Goal: Task Accomplishment & Management: Manage account settings

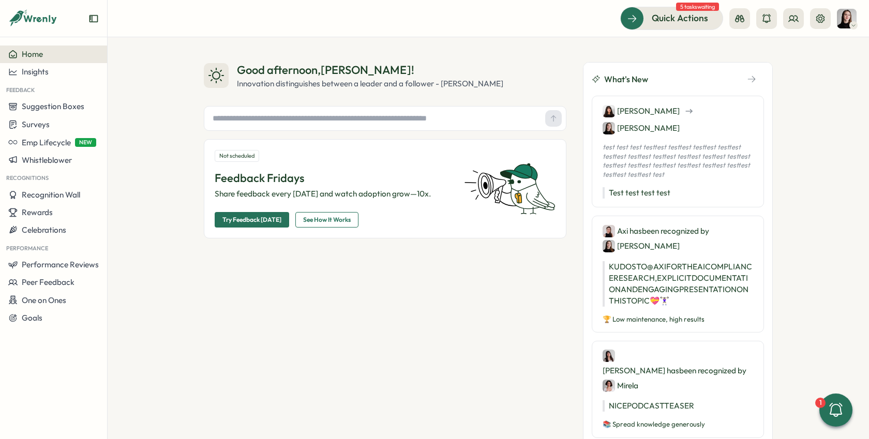
click at [27, 52] on span "Home" at bounding box center [32, 54] width 21 height 10
click at [57, 65] on button "Insights" at bounding box center [53, 72] width 107 height 18
click at [61, 54] on div "Home" at bounding box center [53, 54] width 91 height 9
click at [53, 23] on icon at bounding box center [41, 19] width 34 height 9
click at [53, 17] on icon at bounding box center [41, 19] width 34 height 9
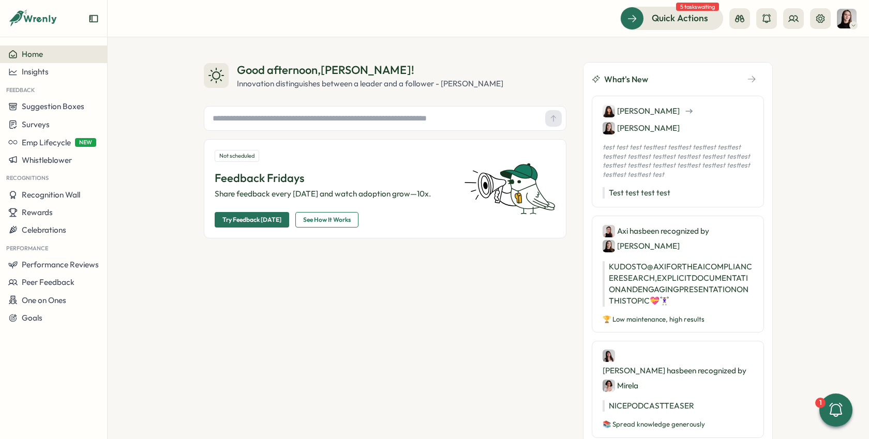
click at [84, 55] on div "Home" at bounding box center [53, 54] width 91 height 9
click at [317, 81] on div "Innovation distinguishes between a leader and a follower - Steve Jobs" at bounding box center [370, 83] width 266 height 11
click at [64, 56] on div "Home" at bounding box center [53, 54] width 91 height 9
drag, startPoint x: 318, startPoint y: 158, endPoint x: 279, endPoint y: 150, distance: 39.1
click at [313, 157] on div "Not scheduled" at bounding box center [333, 156] width 237 height 12
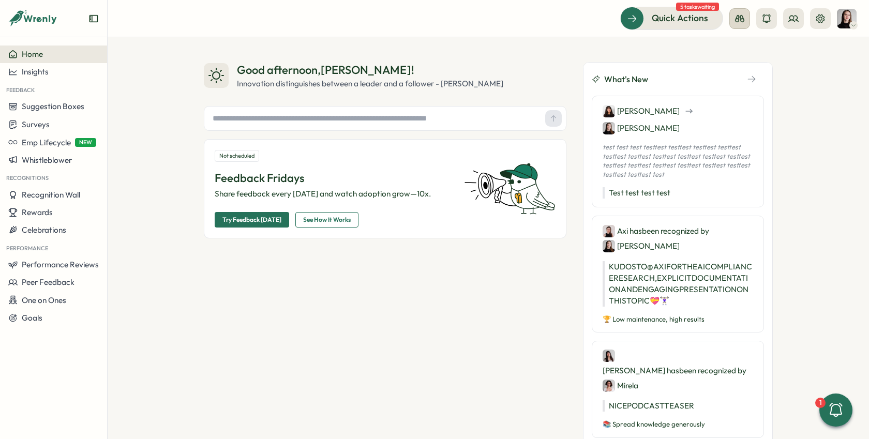
click at [737, 20] on icon at bounding box center [739, 18] width 10 height 10
click at [509, 66] on div "Good afternoon , Elena ! Innovation distinguishes between a leader and a follow…" at bounding box center [385, 75] width 363 height 27
click at [332, 218] on span "See How It Works" at bounding box center [327, 220] width 48 height 14
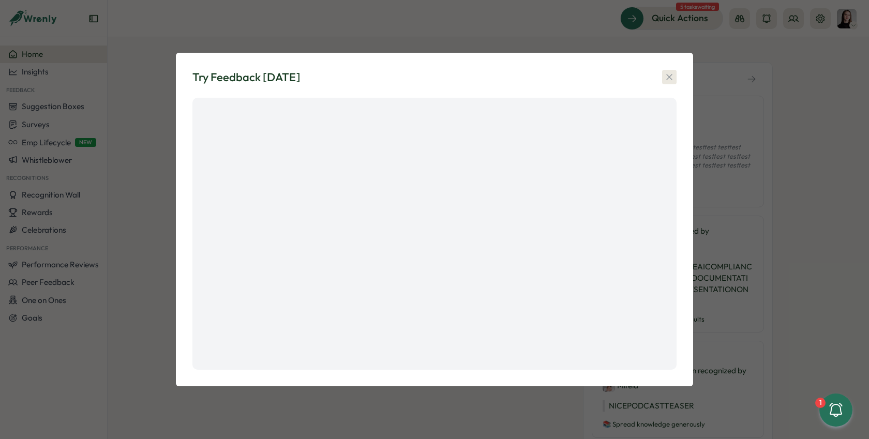
click at [669, 74] on icon "button" at bounding box center [669, 77] width 10 height 10
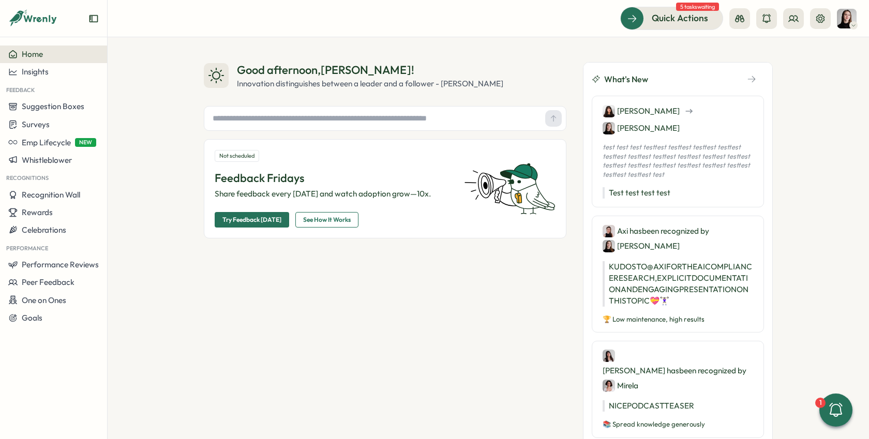
click at [251, 220] on span "Try Feedback [DATE]" at bounding box center [251, 220] width 59 height 14
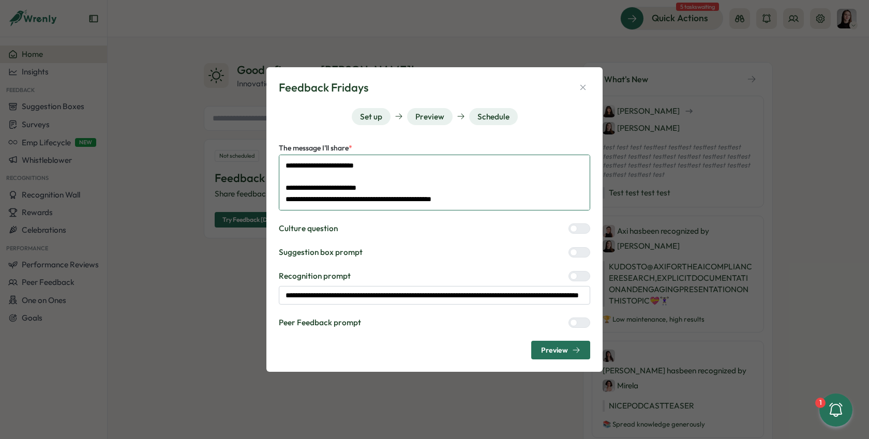
click at [392, 183] on textarea "**********" at bounding box center [434, 183] width 311 height 56
click at [214, 264] on div "**********" at bounding box center [434, 219] width 869 height 439
drag, startPoint x: 579, startPoint y: 89, endPoint x: 522, endPoint y: 111, distance: 60.7
click at [579, 89] on icon "button" at bounding box center [582, 87] width 9 height 9
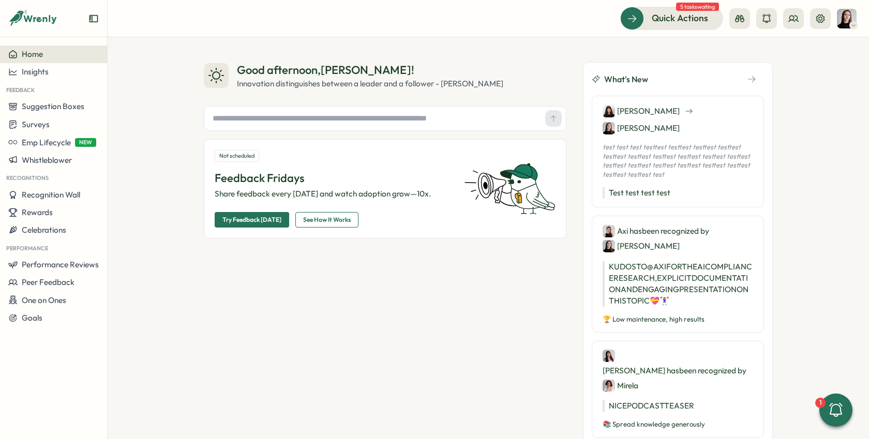
type textarea "*"
drag, startPoint x: 208, startPoint y: 175, endPoint x: 307, endPoint y: 174, distance: 98.8
click at [305, 173] on div "Not scheduled Feedback Fridays Share feedback every Friday and watch adoption g…" at bounding box center [385, 188] width 363 height 99
drag, startPoint x: 314, startPoint y: 174, endPoint x: 232, endPoint y: 182, distance: 82.6
click at [173, 178] on div "Good afternoon , Elena ! Innovation distinguishes between a leader and a follow…" at bounding box center [488, 238] width 761 height 402
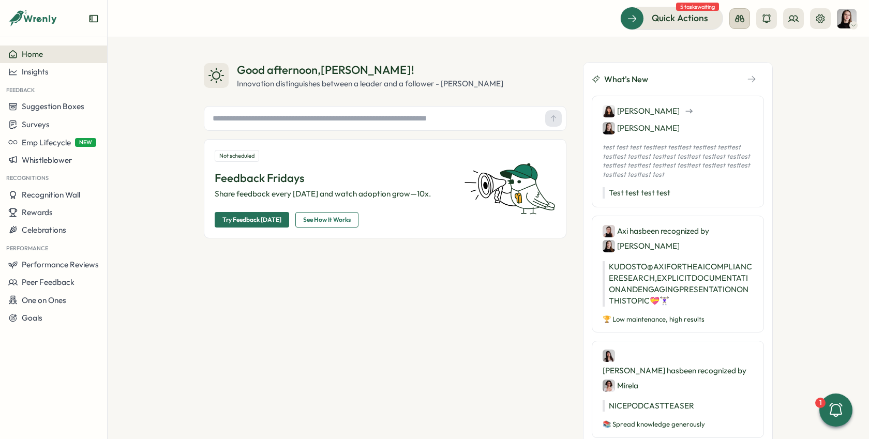
click at [743, 21] on icon at bounding box center [739, 18] width 10 height 10
click at [738, 93] on div "Employee View" at bounding box center [739, 94] width 70 height 11
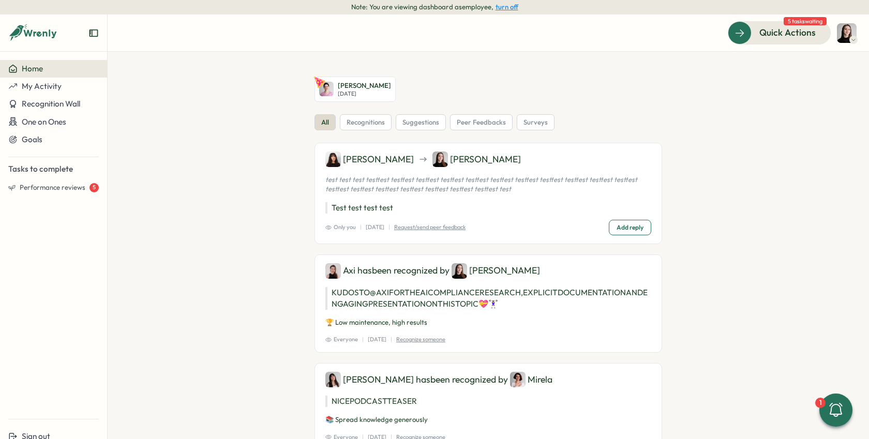
click at [347, 125] on span "recognitions" at bounding box center [366, 122] width 38 height 9
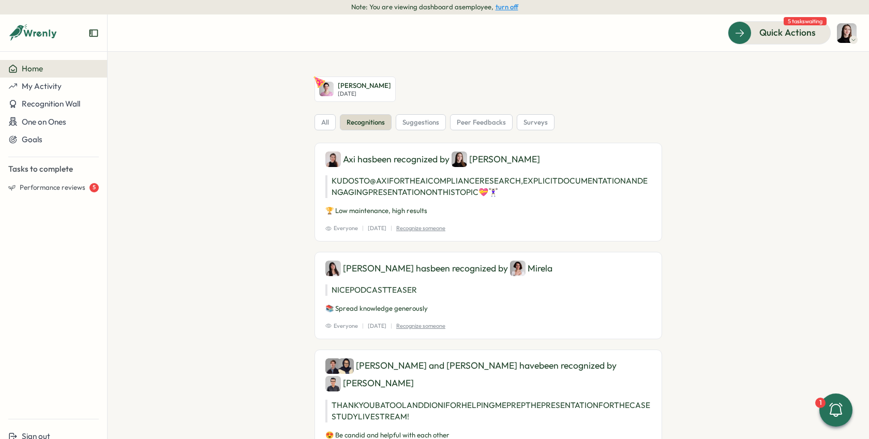
click at [403, 123] on span "suggestions" at bounding box center [420, 122] width 37 height 9
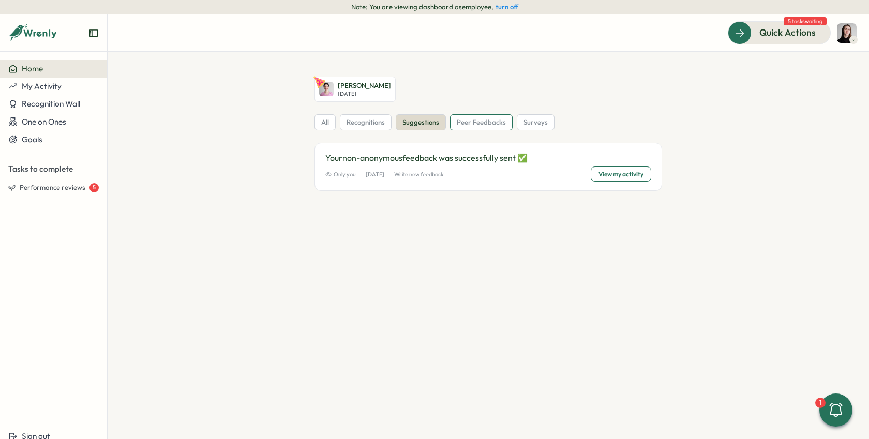
click at [462, 123] on span "peer feedbacks" at bounding box center [481, 122] width 49 height 9
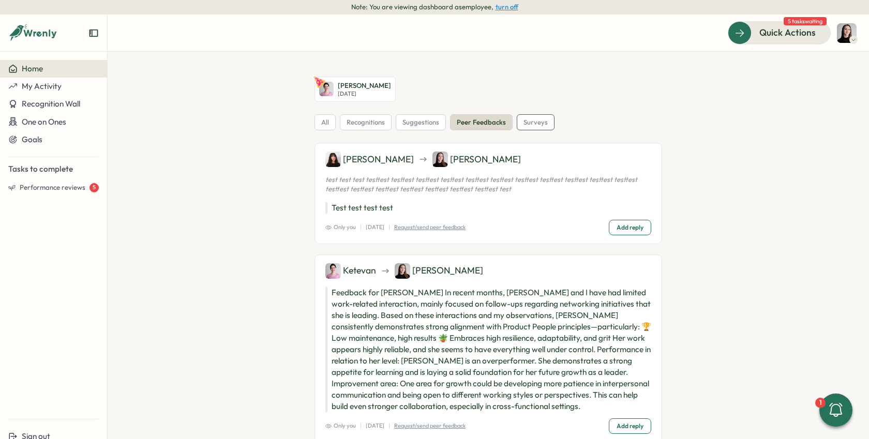
click at [530, 127] on div "surveys" at bounding box center [536, 122] width 38 height 17
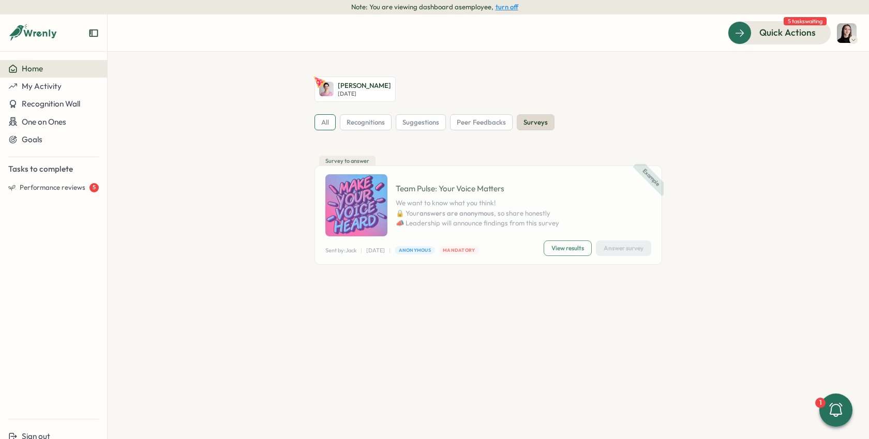
click at [326, 125] on span "all" at bounding box center [325, 122] width 8 height 9
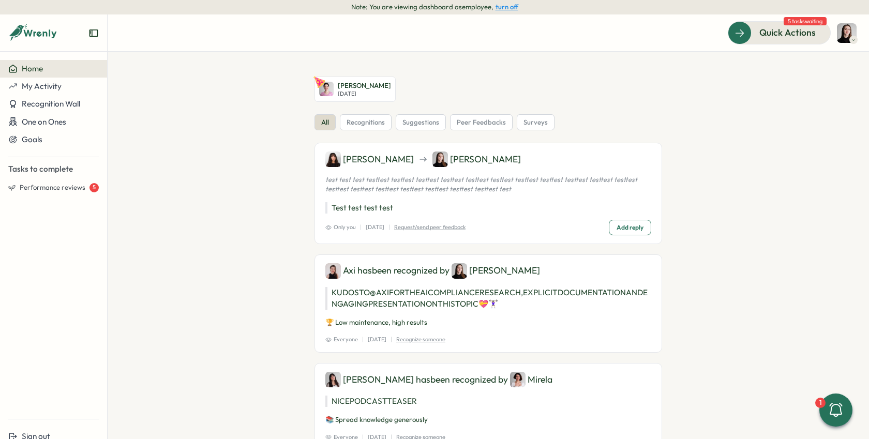
click at [510, 6] on button "turn off" at bounding box center [507, 7] width 23 height 8
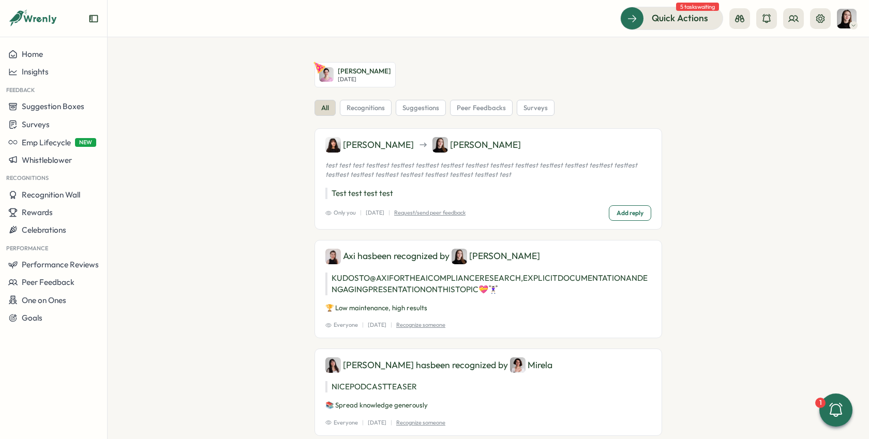
scroll to position [1, 0]
click at [71, 50] on div "Home" at bounding box center [53, 54] width 91 height 9
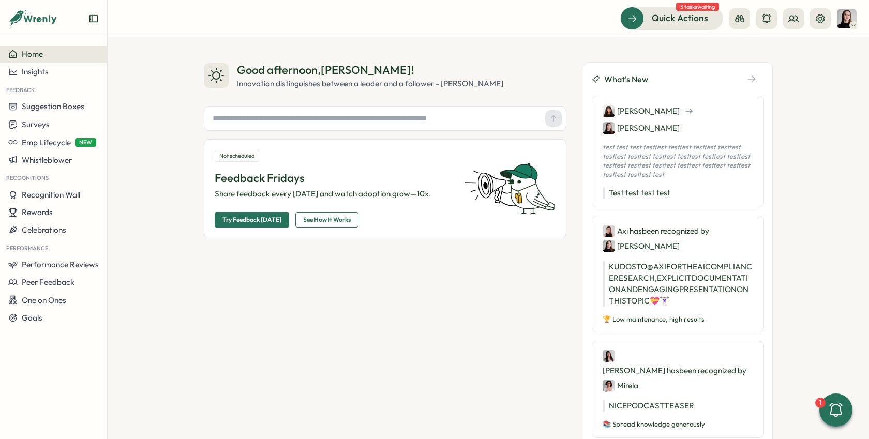
click at [261, 222] on span "Try Feedback [DATE]" at bounding box center [251, 220] width 59 height 14
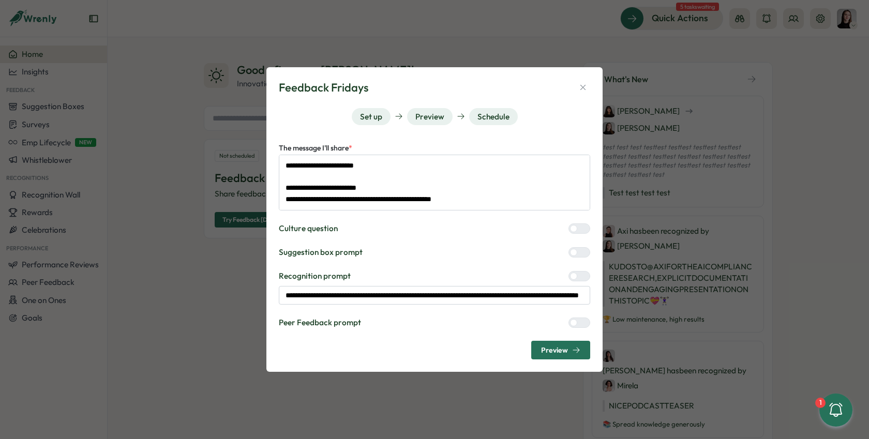
click at [316, 220] on div "**********" at bounding box center [434, 251] width 311 height 218
click at [578, 227] on div at bounding box center [583, 228] width 12 height 9
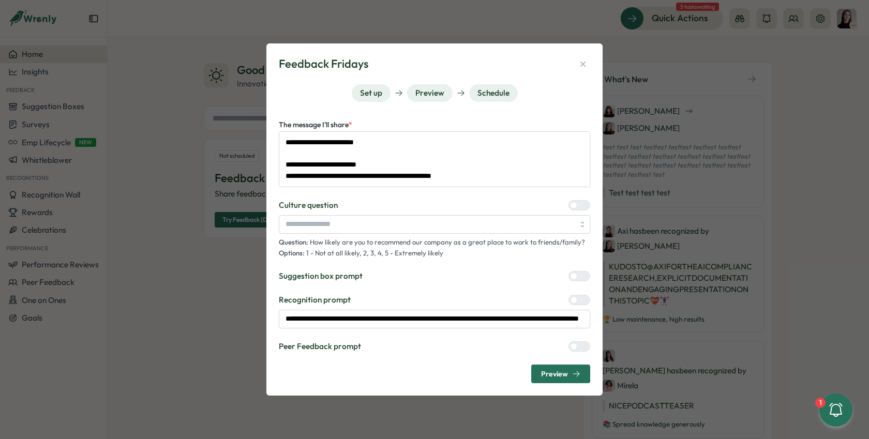
click at [577, 202] on div at bounding box center [573, 205] width 7 height 7
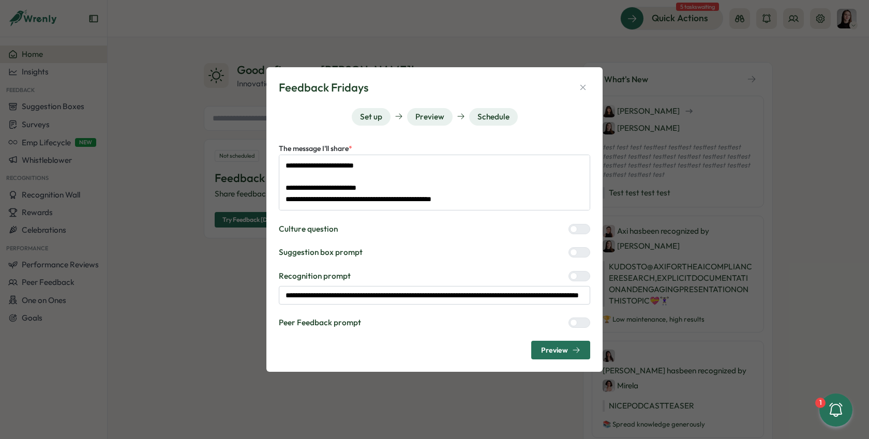
click at [578, 249] on div at bounding box center [583, 252] width 12 height 9
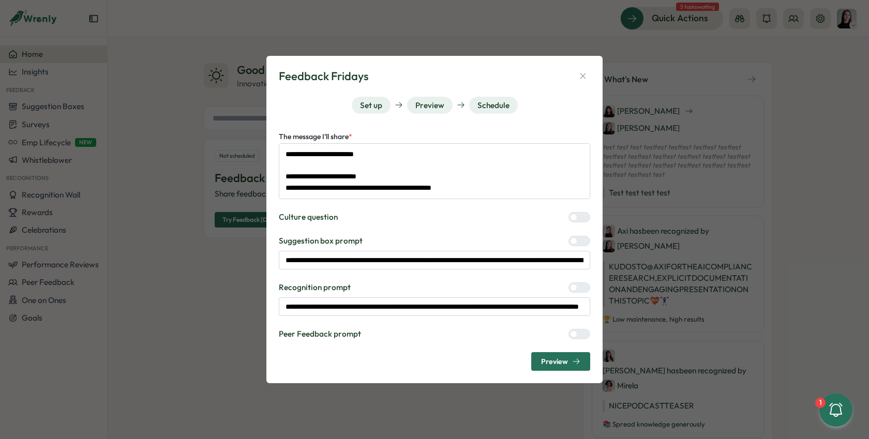
click at [579, 241] on div at bounding box center [583, 240] width 12 height 9
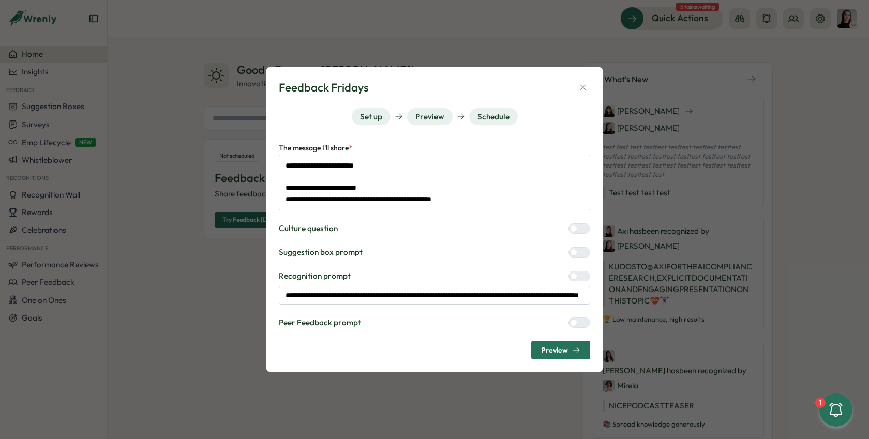
click at [428, 121] on button "Preview" at bounding box center [430, 117] width 46 height 18
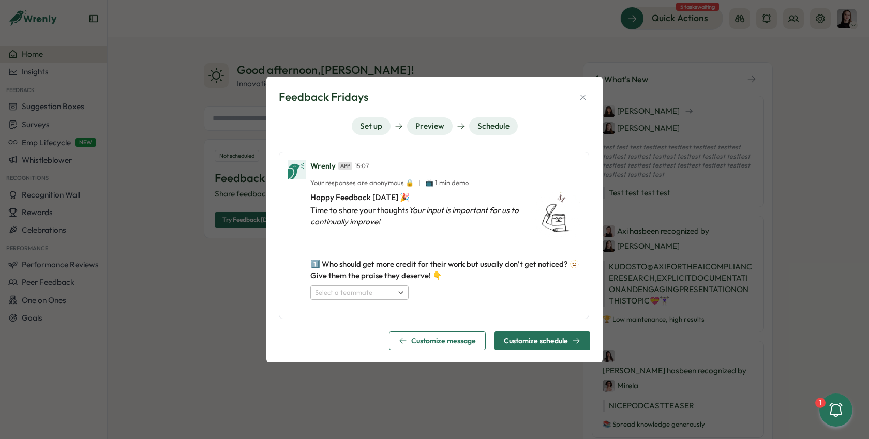
click at [479, 124] on button "Schedule" at bounding box center [493, 126] width 49 height 18
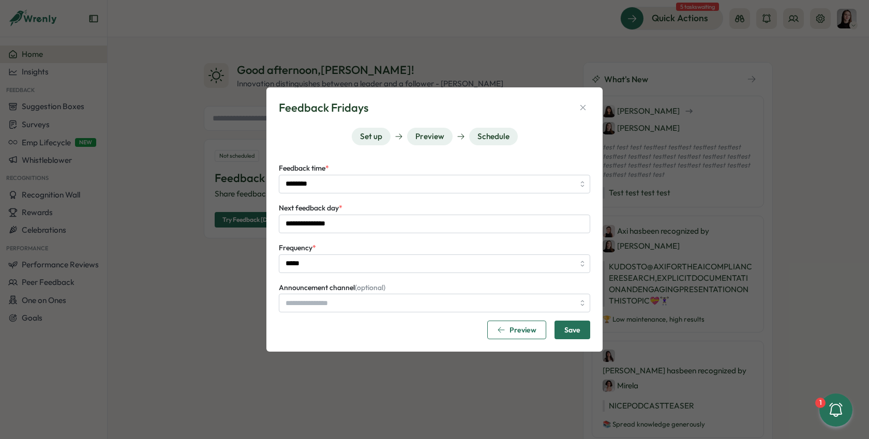
click at [448, 134] on button "Preview" at bounding box center [430, 137] width 46 height 18
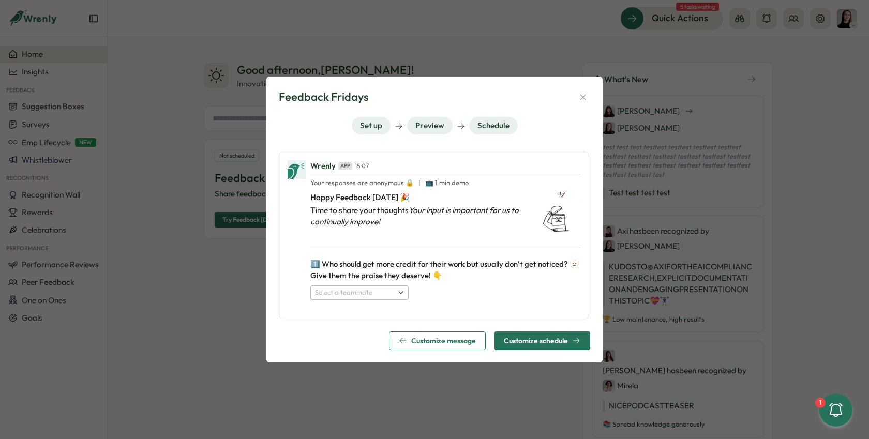
click at [374, 129] on button "Set up" at bounding box center [371, 126] width 39 height 18
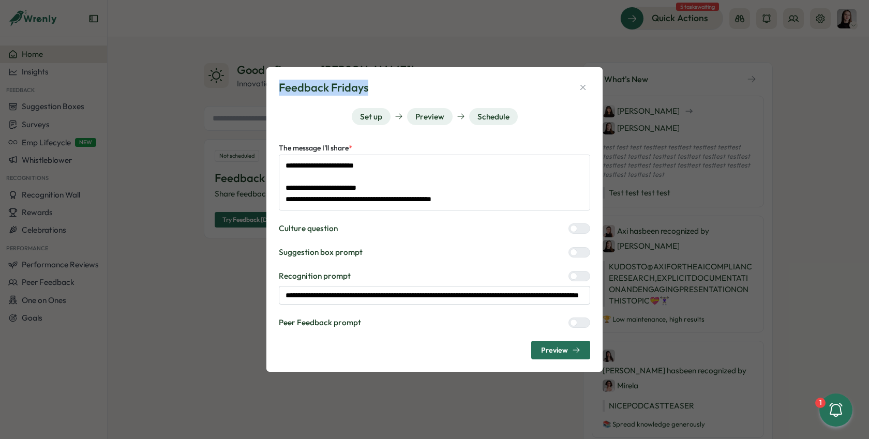
drag, startPoint x: 385, startPoint y: 83, endPoint x: 261, endPoint y: 85, distance: 124.7
click at [261, 85] on div "**********" at bounding box center [434, 219] width 869 height 439
copy h3 "Feedback Fridays"
click at [587, 87] on icon "button" at bounding box center [582, 87] width 9 height 9
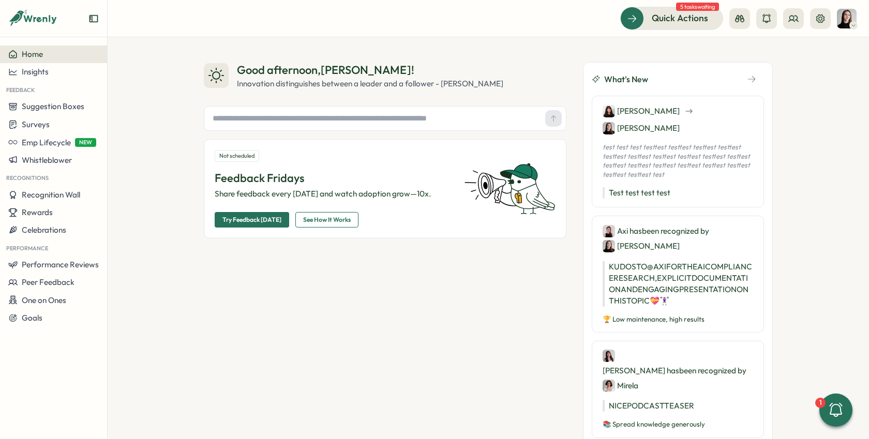
type textarea "*"
click at [395, 128] on div at bounding box center [385, 118] width 363 height 25
click at [358, 118] on input "text" at bounding box center [374, 119] width 333 height 16
type input "**********"
click at [395, 119] on input "text" at bounding box center [374, 119] width 333 height 16
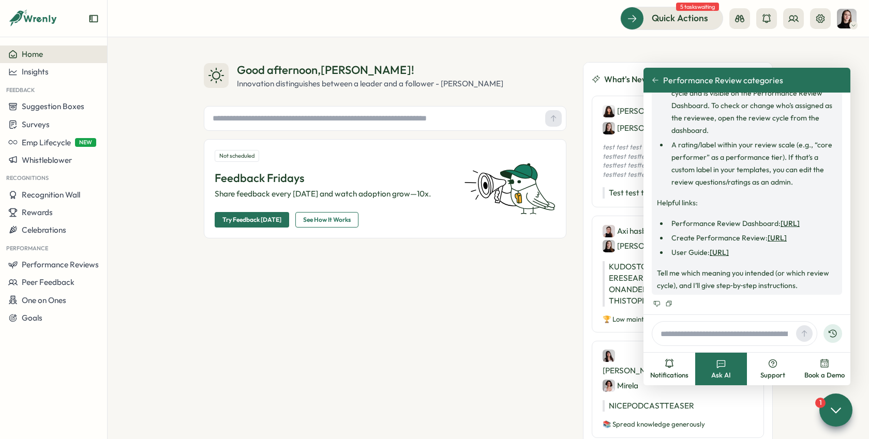
scroll to position [464, 0]
click at [800, 219] on link "https://app.wrenly.ai/performance-review" at bounding box center [790, 223] width 19 height 9
click at [325, 116] on input "text" at bounding box center [374, 119] width 333 height 16
click at [240, 117] on input "**********" at bounding box center [374, 119] width 333 height 16
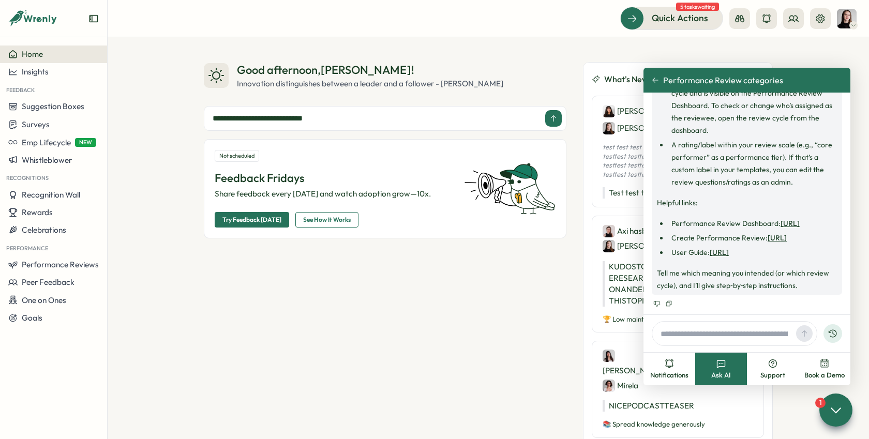
type input "**********"
click at [327, 123] on input "text" at bounding box center [374, 119] width 333 height 16
click at [234, 79] on div "Good afternoon , Elena ! Innovation distinguishes between a leader and a follow…" at bounding box center [385, 75] width 363 height 27
drag, startPoint x: 218, startPoint y: 79, endPoint x: 257, endPoint y: 92, distance: 40.6
click at [222, 80] on div at bounding box center [216, 75] width 25 height 25
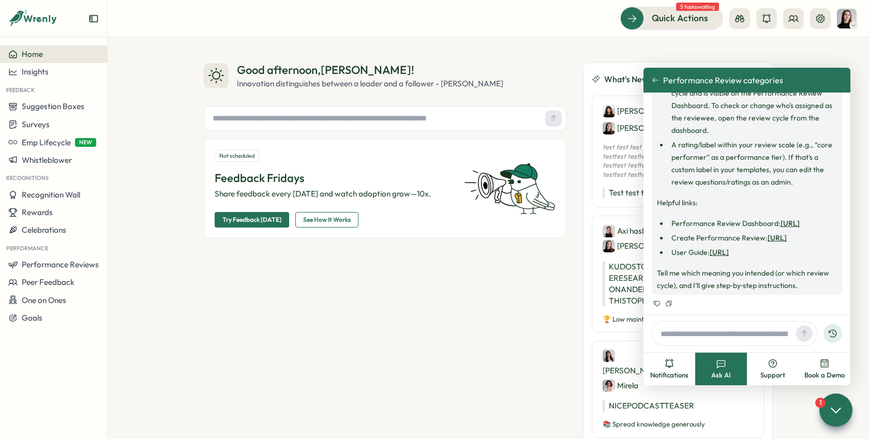
click at [268, 118] on input "text" at bounding box center [374, 119] width 333 height 16
type input "**********"
click at [843, 404] on icon at bounding box center [835, 409] width 15 height 15
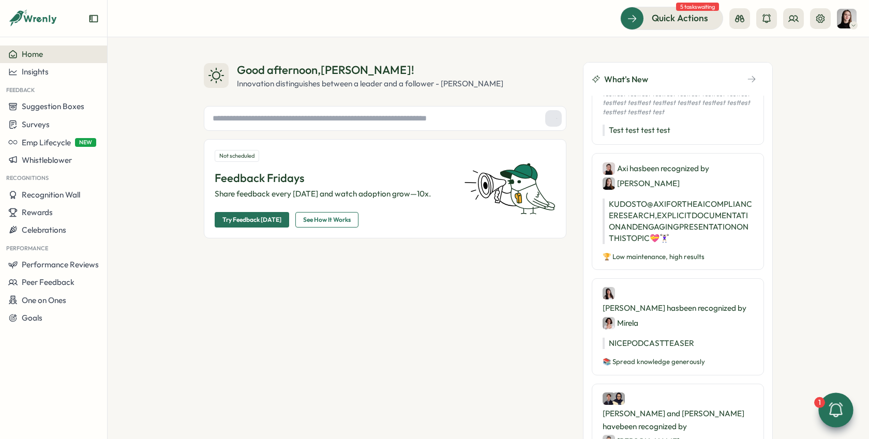
scroll to position [0, 0]
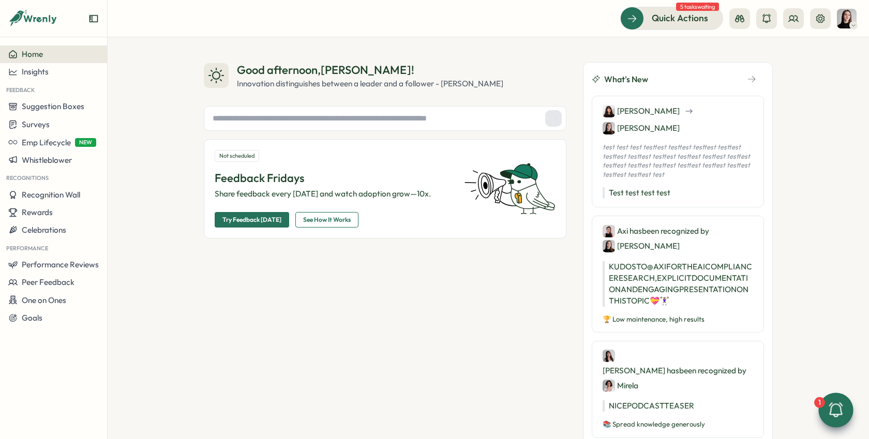
click at [638, 153] on p "test test test testtest testtest testtest testtest testtest testtest testtest t…" at bounding box center [678, 161] width 151 height 36
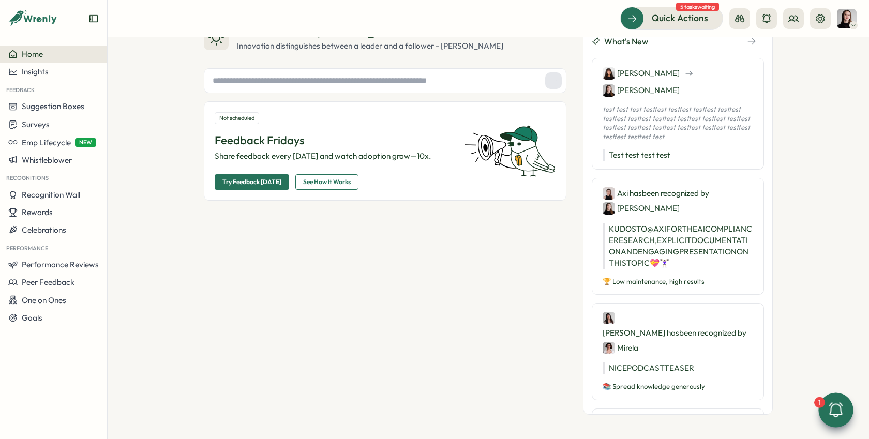
click at [747, 41] on icon "button" at bounding box center [751, 41] width 9 height 9
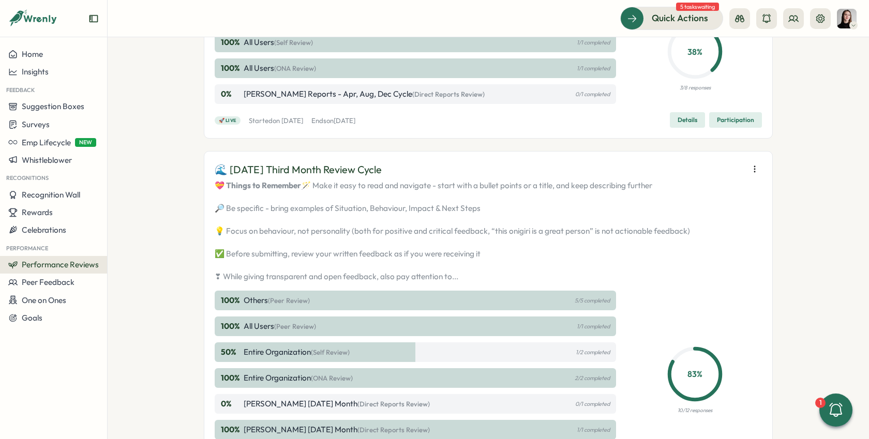
scroll to position [809, 0]
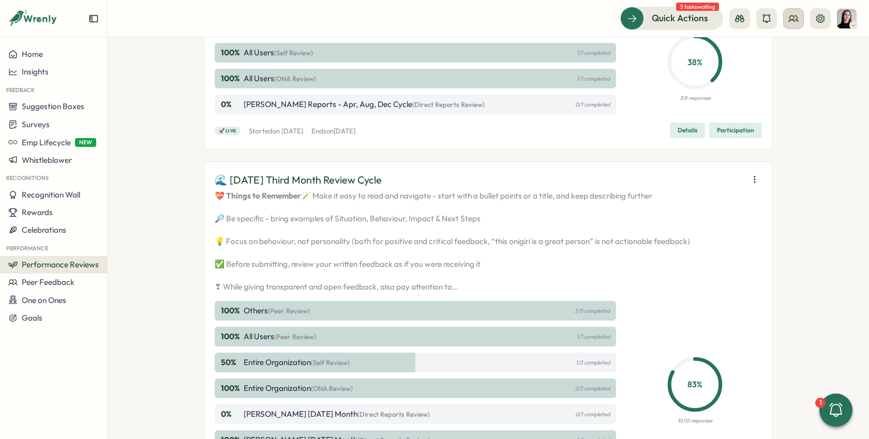
click at [796, 19] on icon at bounding box center [793, 19] width 9 height 6
click at [787, 56] on div "Org Members" at bounding box center [793, 51] width 65 height 11
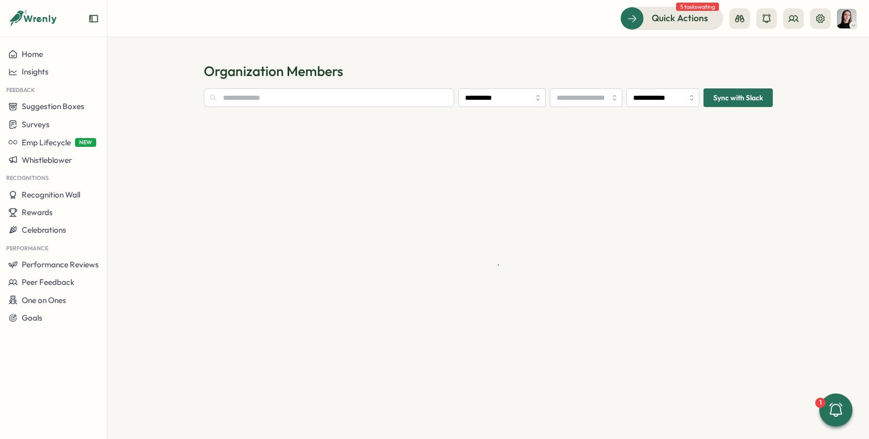
type input "**********"
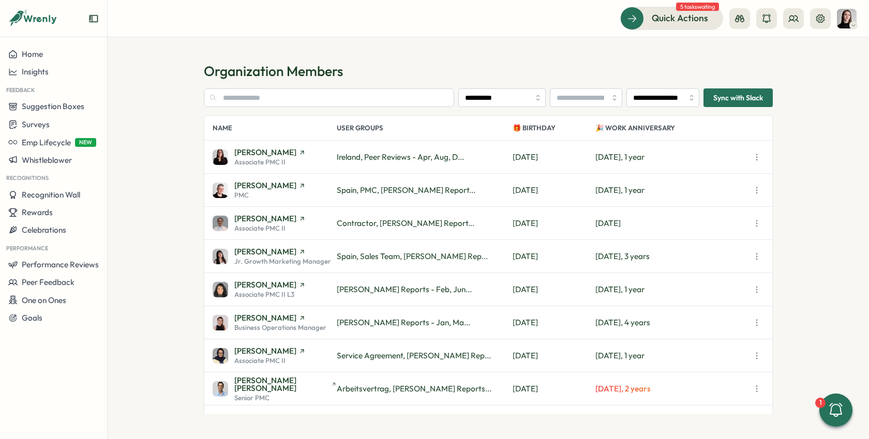
click at [302, 161] on div "Adriana Fosca Associate PMC II" at bounding box center [275, 156] width 124 height 17
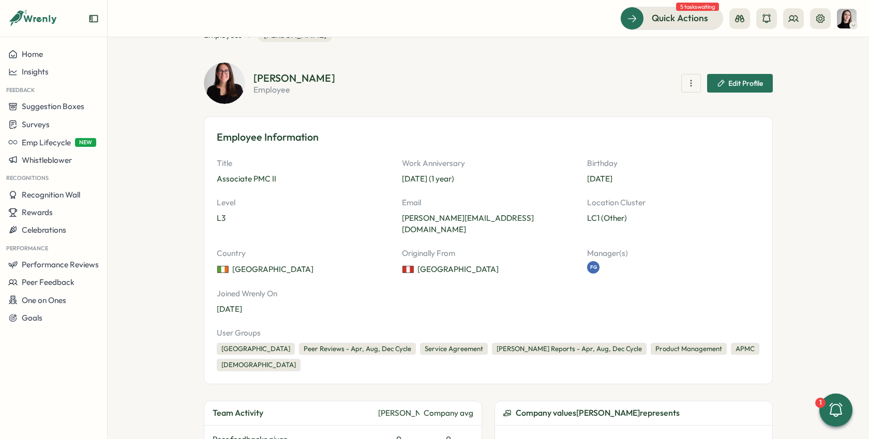
scroll to position [38, 0]
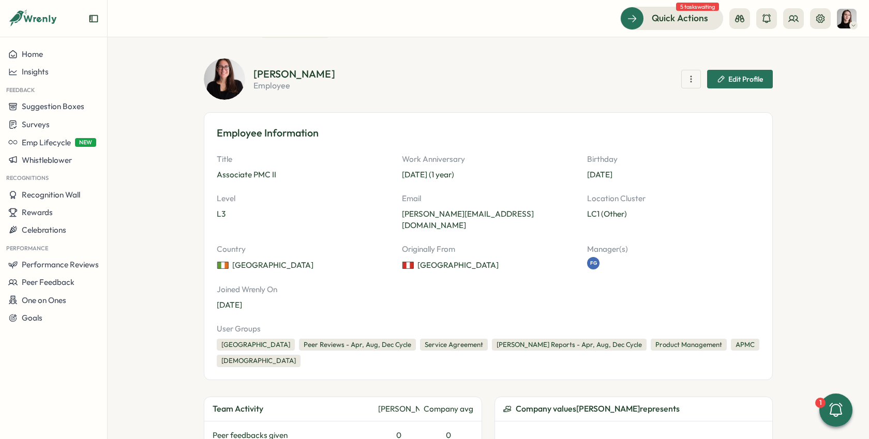
click at [687, 84] on icon "button" at bounding box center [691, 79] width 10 height 10
click at [688, 83] on icon "button" at bounding box center [691, 79] width 10 height 10
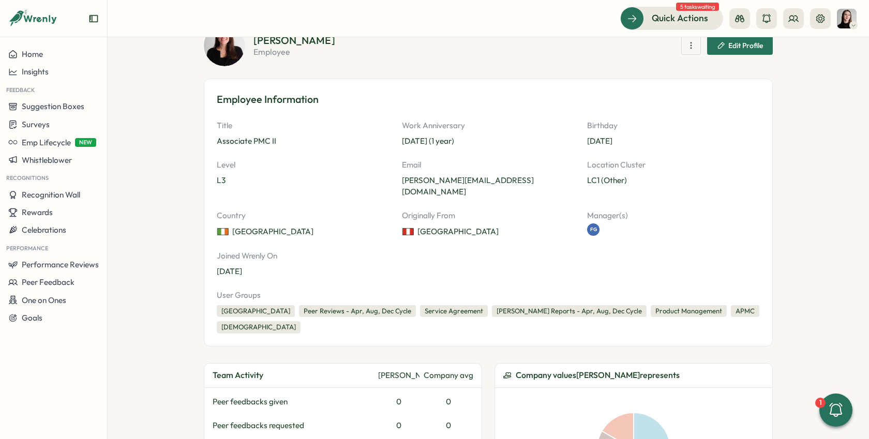
scroll to position [0, 0]
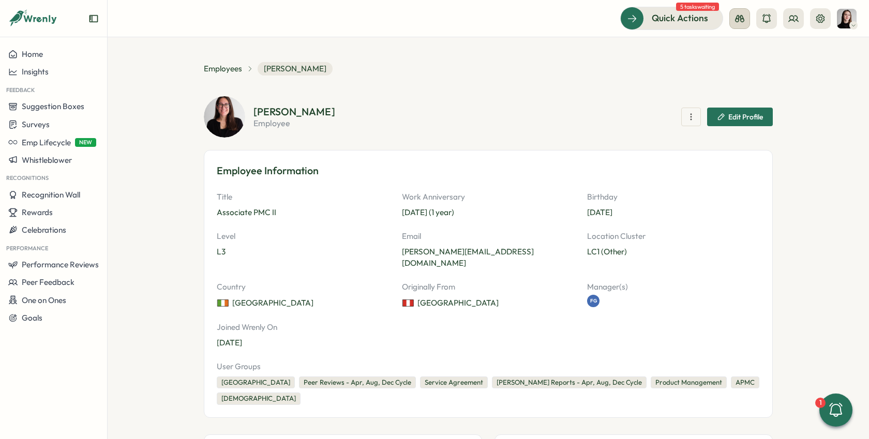
click at [743, 21] on button at bounding box center [739, 18] width 21 height 21
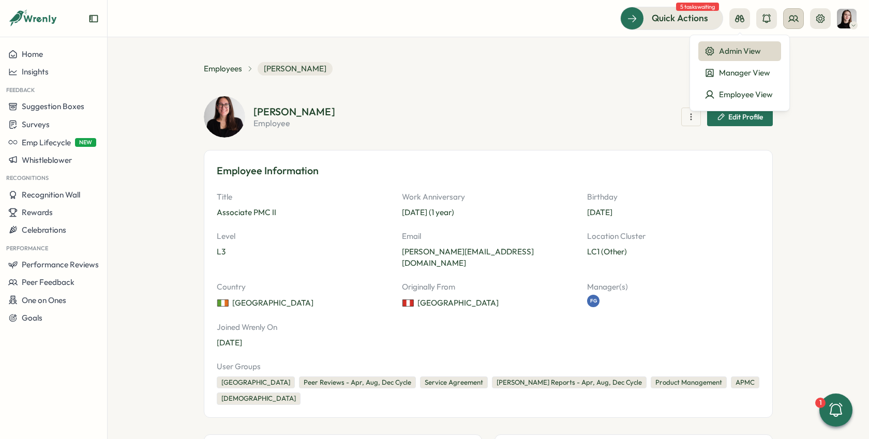
click at [793, 19] on icon at bounding box center [793, 18] width 10 height 10
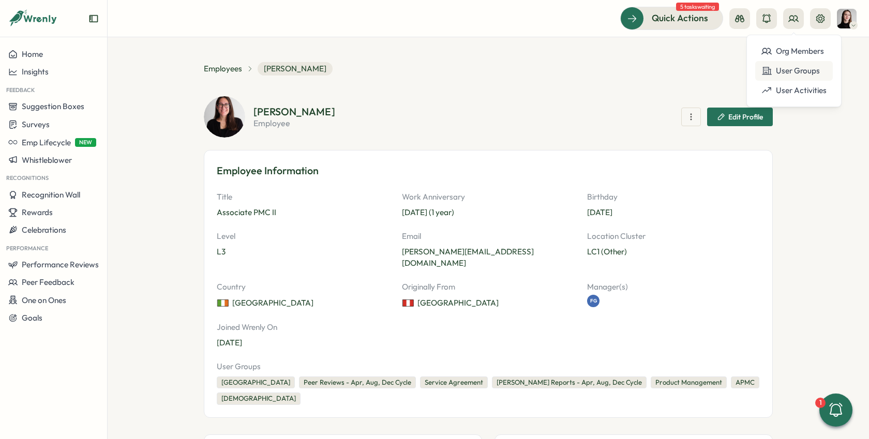
click at [807, 72] on div "User Groups" at bounding box center [793, 70] width 65 height 11
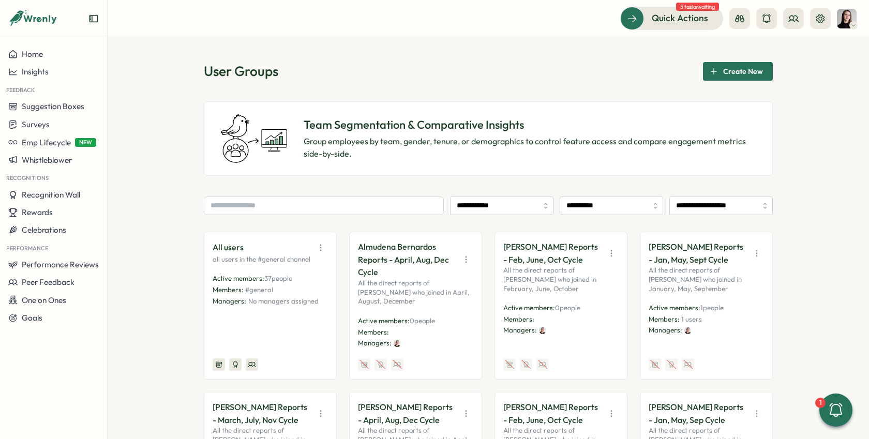
click at [412, 119] on p "Team Segmentation & Comparative Insights" at bounding box center [530, 125] width 452 height 16
click at [57, 261] on span "Performance Reviews" at bounding box center [60, 265] width 77 height 10
click at [133, 239] on div "Reviews" at bounding box center [150, 244] width 80 height 11
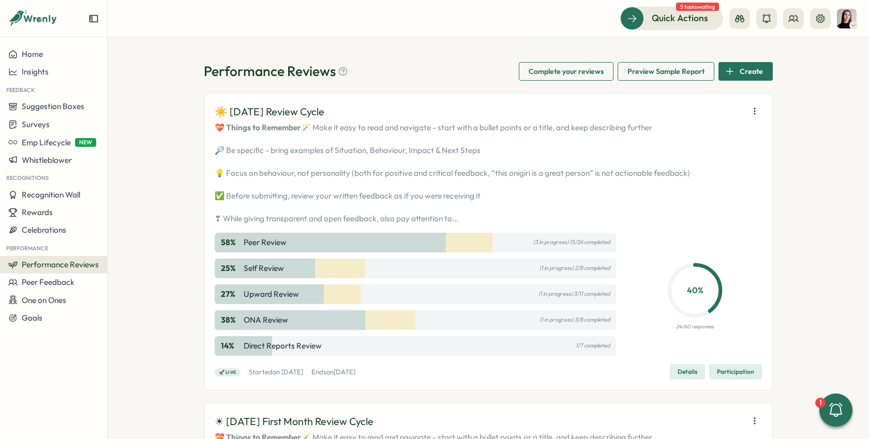
click at [740, 64] on span "Create" at bounding box center [751, 72] width 23 height 18
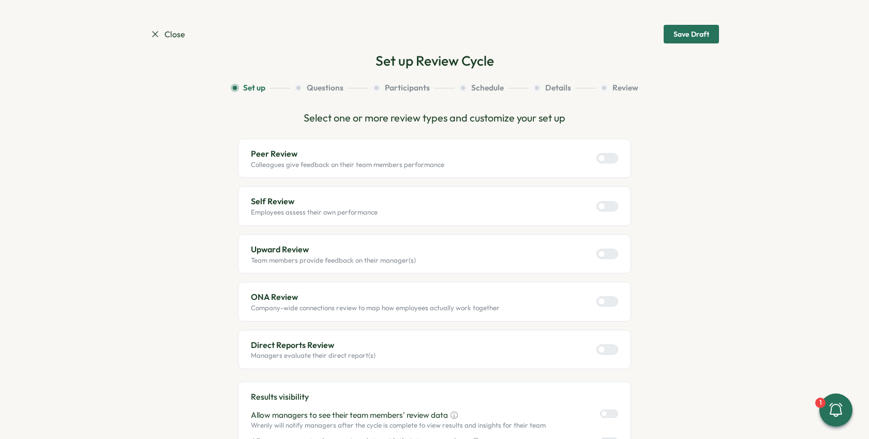
click at [159, 29] on span "Close" at bounding box center [167, 34] width 35 height 13
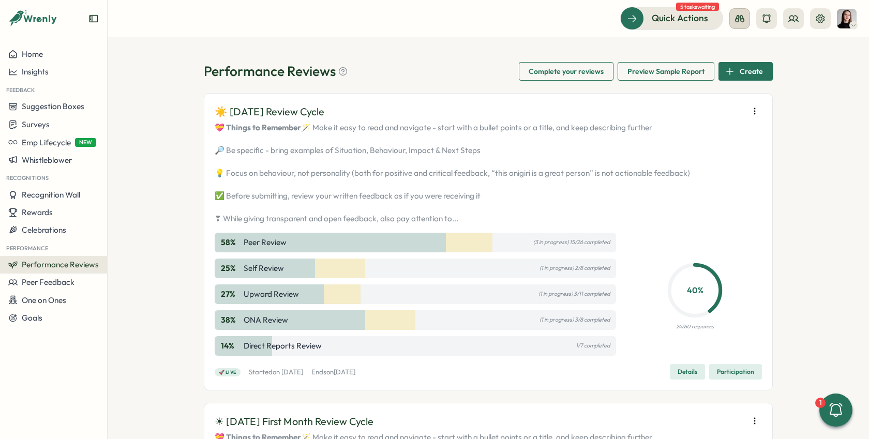
click at [744, 24] on button at bounding box center [739, 18] width 21 height 21
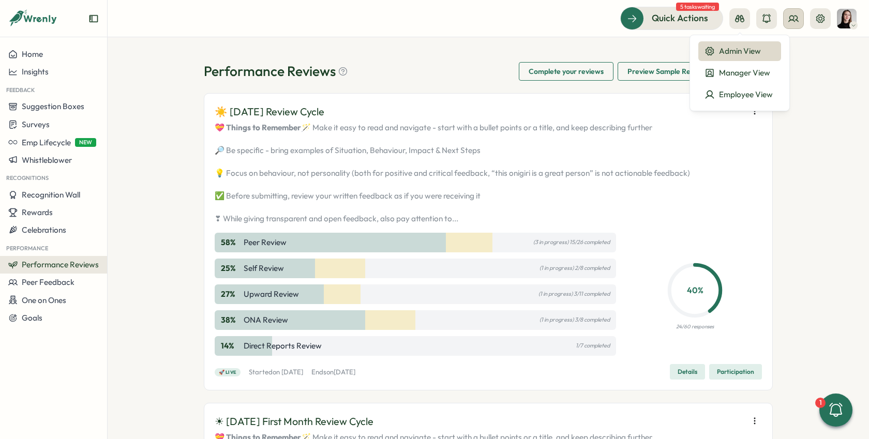
click at [794, 20] on icon at bounding box center [793, 18] width 10 height 10
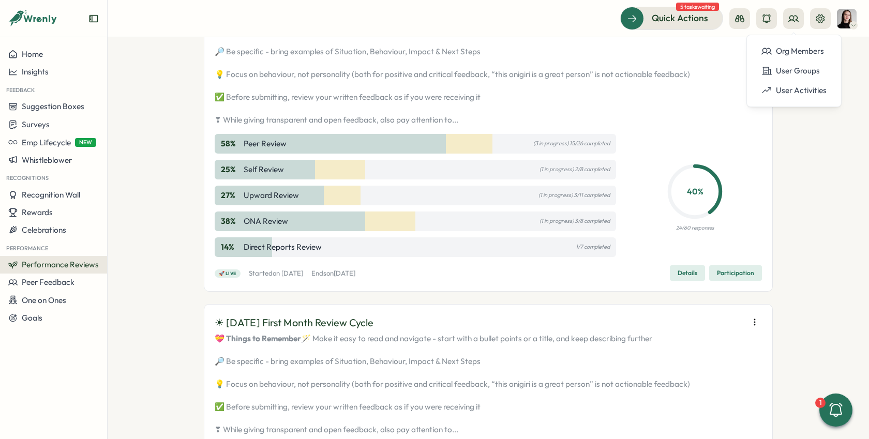
scroll to position [137, 0]
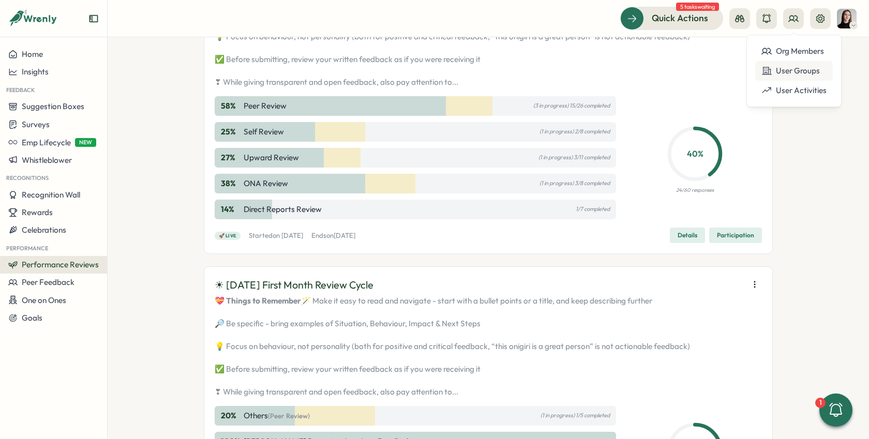
click at [781, 71] on div "User Groups" at bounding box center [793, 70] width 65 height 11
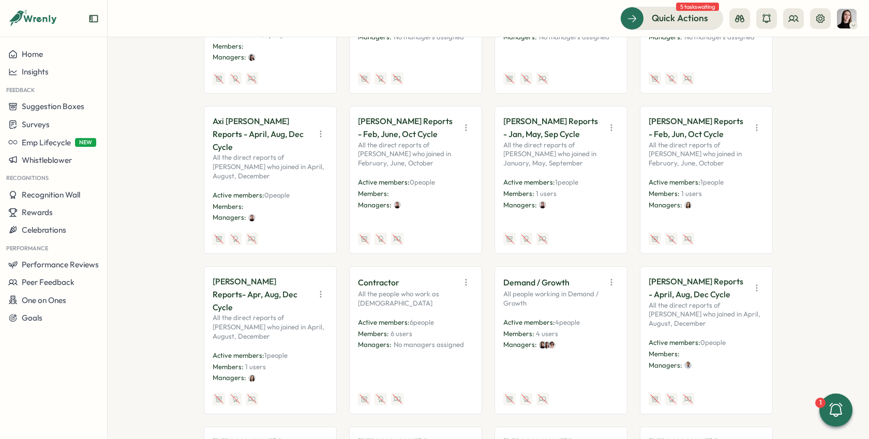
scroll to position [581, 0]
click at [66, 264] on span "Performance Reviews" at bounding box center [60, 265] width 77 height 10
click at [125, 248] on div "Reviews" at bounding box center [150, 244] width 80 height 11
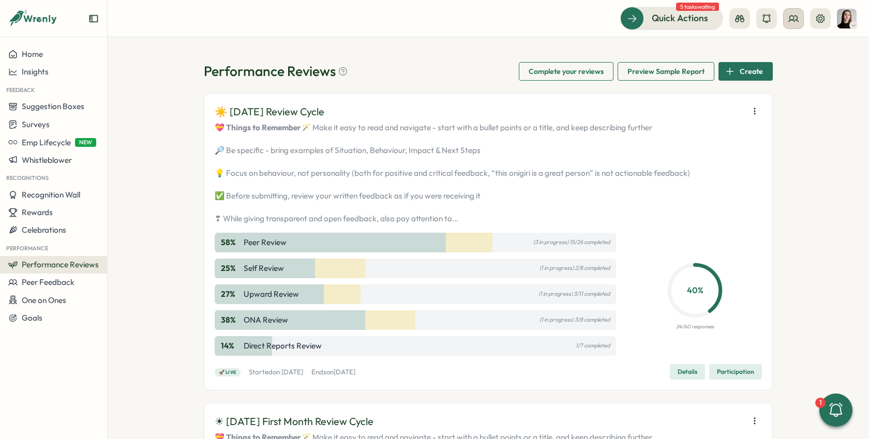
click at [790, 18] on icon at bounding box center [793, 18] width 10 height 10
click at [815, 68] on div "User Groups" at bounding box center [793, 70] width 65 height 11
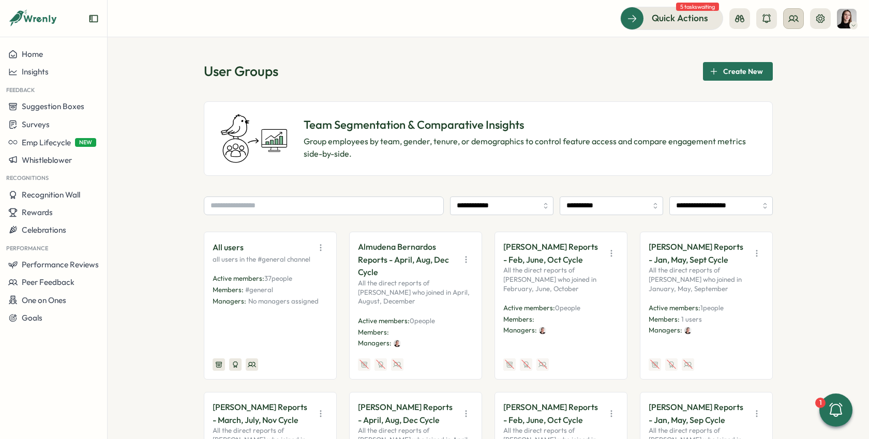
click at [787, 23] on button at bounding box center [793, 18] width 21 height 21
click at [803, 75] on div "User Groups" at bounding box center [793, 70] width 65 height 11
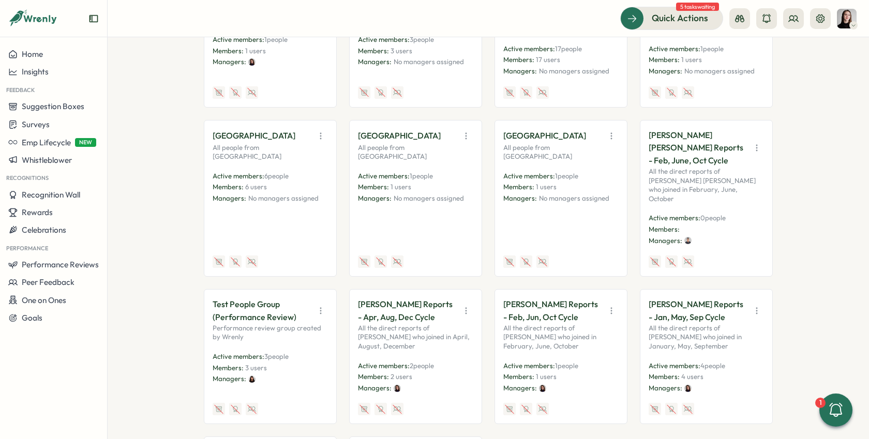
scroll to position [2977, 0]
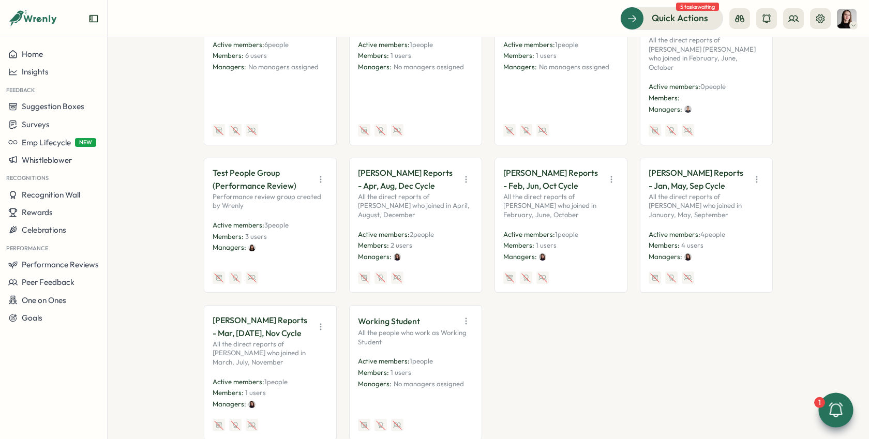
click at [835, 413] on icon at bounding box center [836, 410] width 18 height 18
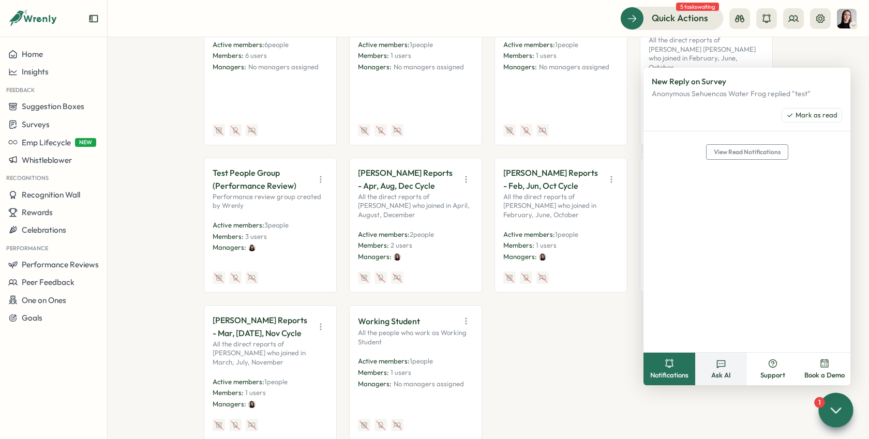
click at [721, 363] on icon at bounding box center [721, 363] width 10 height 10
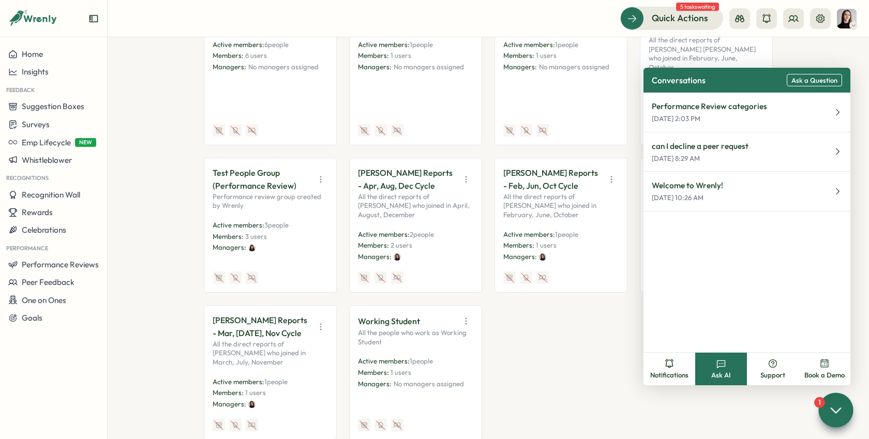
click at [809, 82] on span "Ask a Question" at bounding box center [814, 81] width 46 height 8
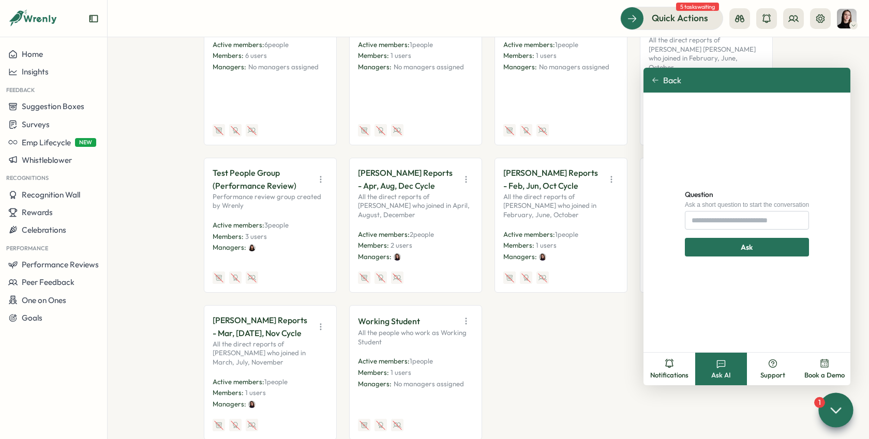
click at [739, 244] on div "Ask" at bounding box center [747, 247] width 104 height 18
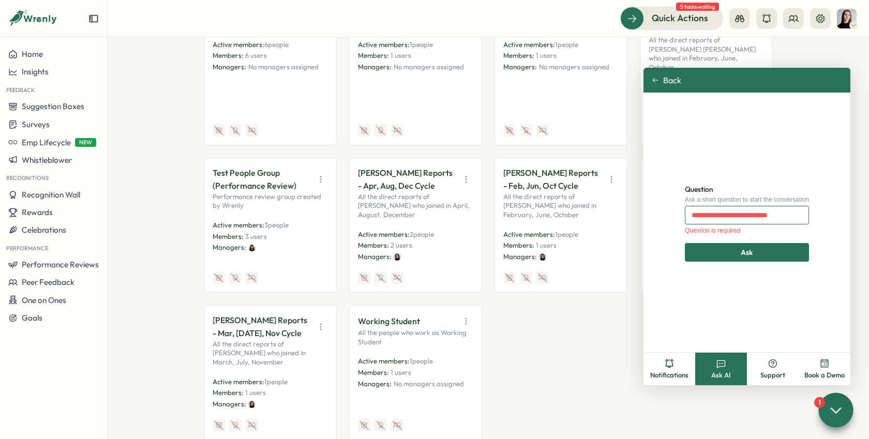
click at [707, 216] on input "Question" at bounding box center [747, 215] width 124 height 19
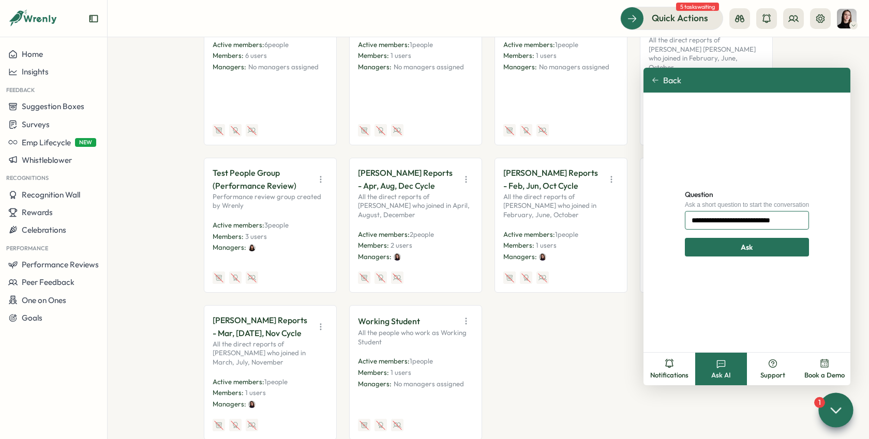
type input "**********"
click at [780, 245] on div "Ask" at bounding box center [747, 247] width 104 height 18
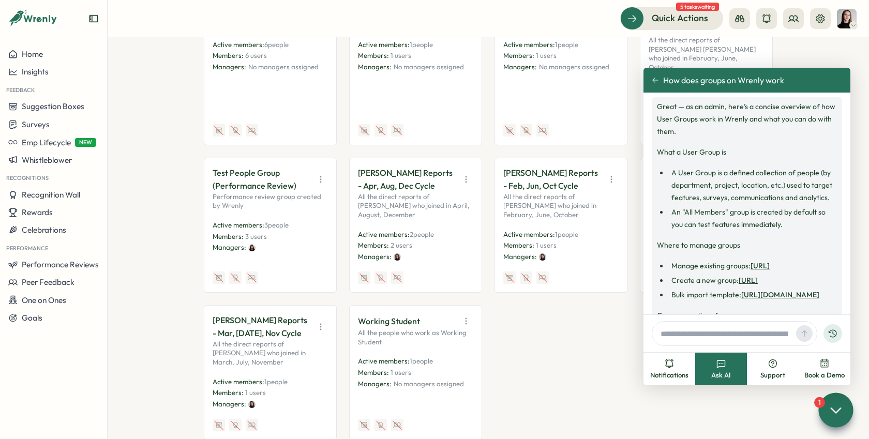
scroll to position [27, 0]
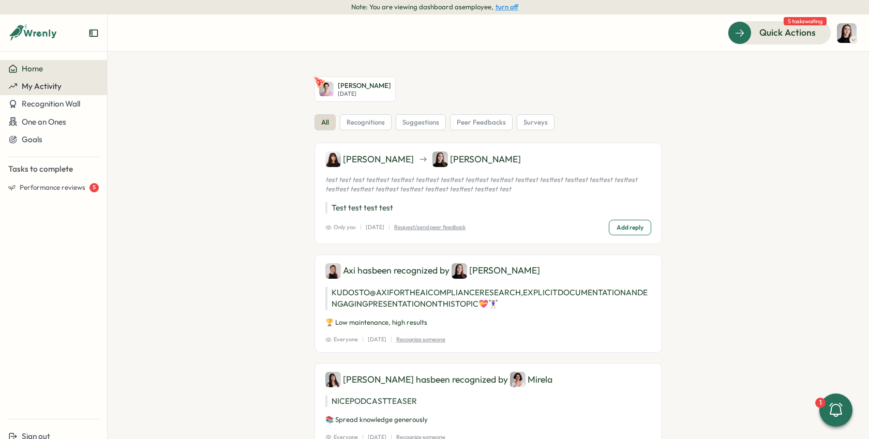
click at [74, 90] on div "My Activity" at bounding box center [53, 86] width 91 height 9
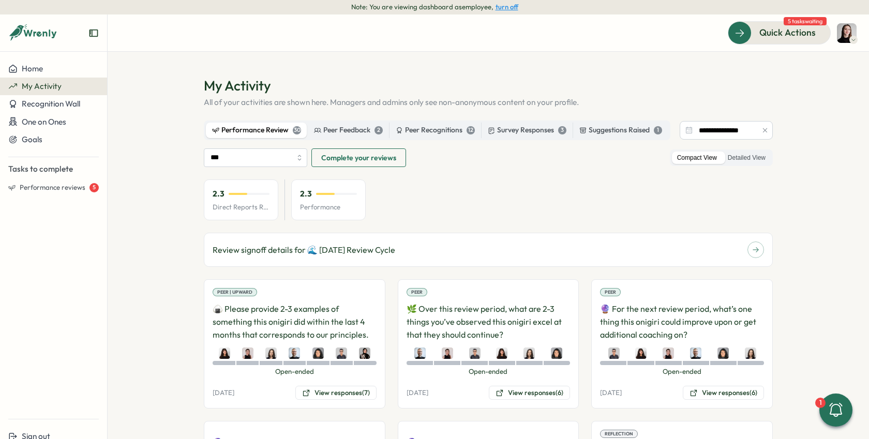
click at [499, 8] on button "turn off" at bounding box center [507, 7] width 23 height 8
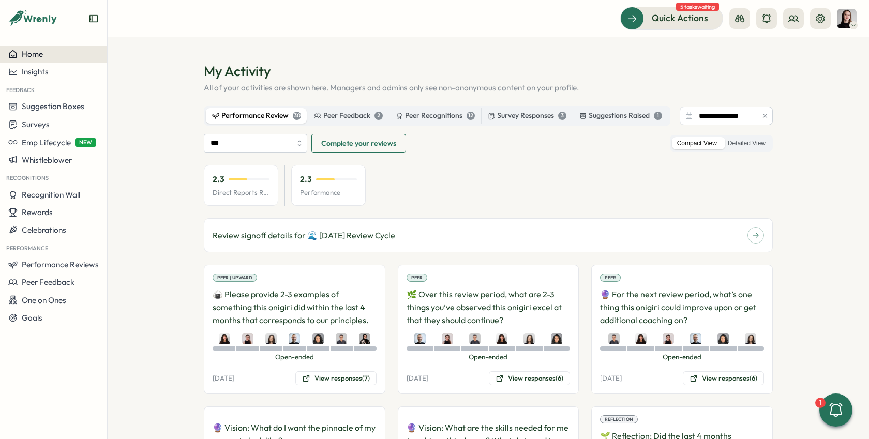
click at [43, 51] on div "Home" at bounding box center [53, 54] width 91 height 9
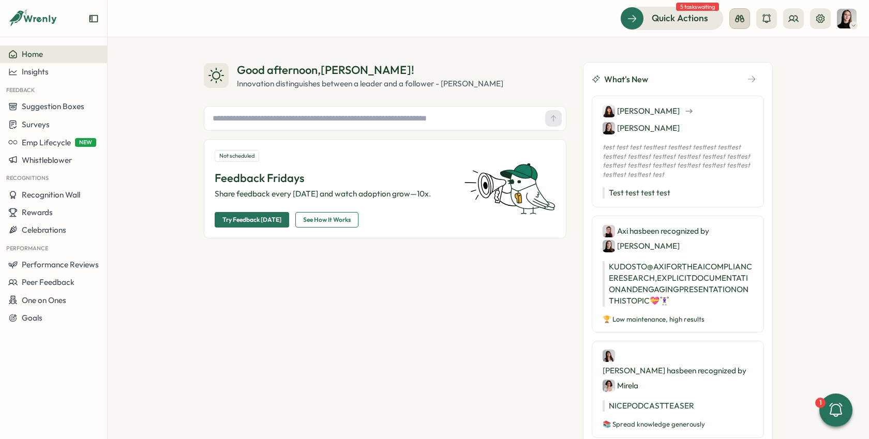
click at [736, 24] on button at bounding box center [739, 18] width 21 height 21
click at [749, 77] on div "Manager View" at bounding box center [739, 72] width 70 height 11
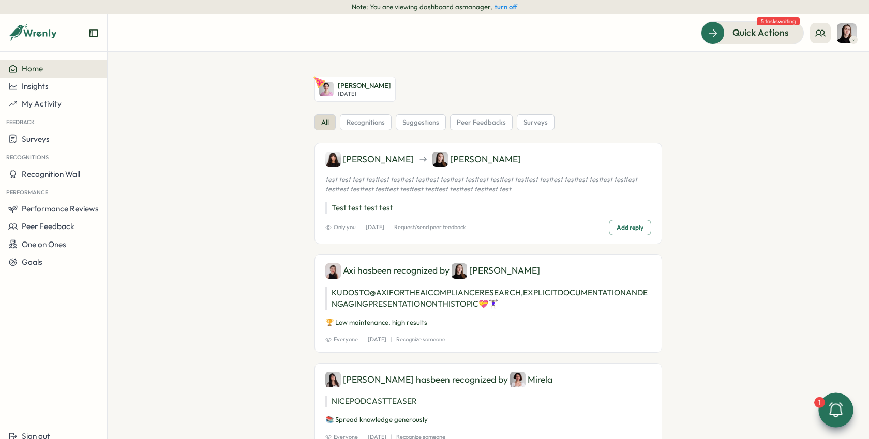
click at [829, 403] on icon at bounding box center [836, 410] width 18 height 18
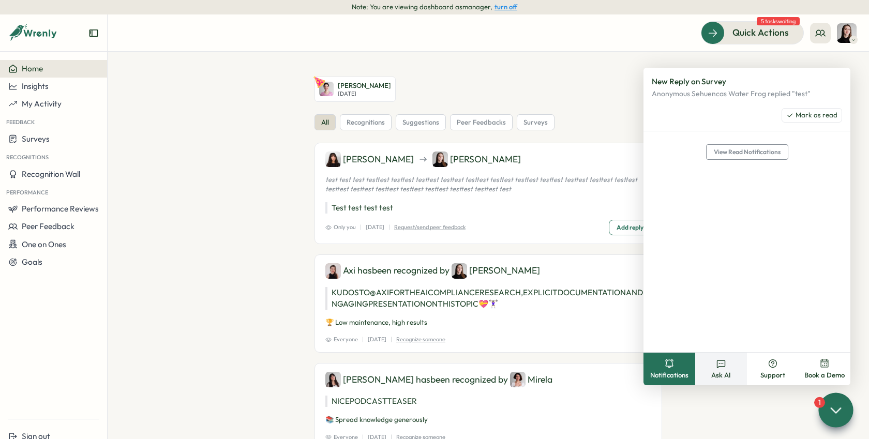
click at [708, 363] on button "Ask AI" at bounding box center [721, 369] width 52 height 33
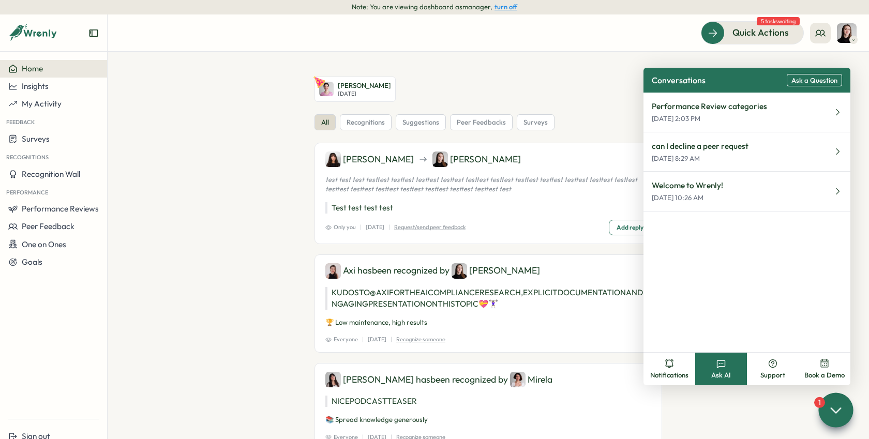
click at [561, 114] on div "all recognitions suggestions peer feedbacks surveys" at bounding box center [488, 122] width 348 height 17
click at [587, 125] on div "all recognitions suggestions peer feedbacks surveys" at bounding box center [488, 122] width 348 height 17
click at [816, 35] on icon at bounding box center [820, 33] width 10 height 10
click at [551, 63] on section "[PERSON_NAME][DATE] all recognitions suggestions peer feedbacks surveys [PERSON…" at bounding box center [488, 245] width 761 height 387
click at [811, 35] on button at bounding box center [820, 33] width 21 height 21
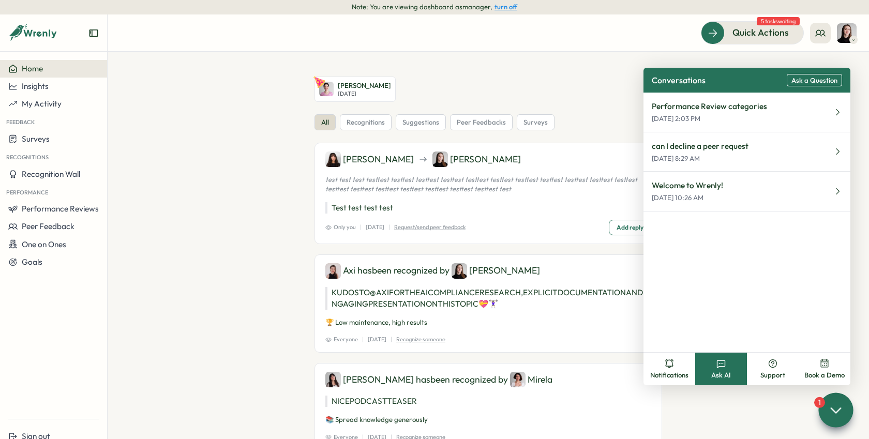
click at [507, 3] on button "turn off" at bounding box center [505, 7] width 23 height 8
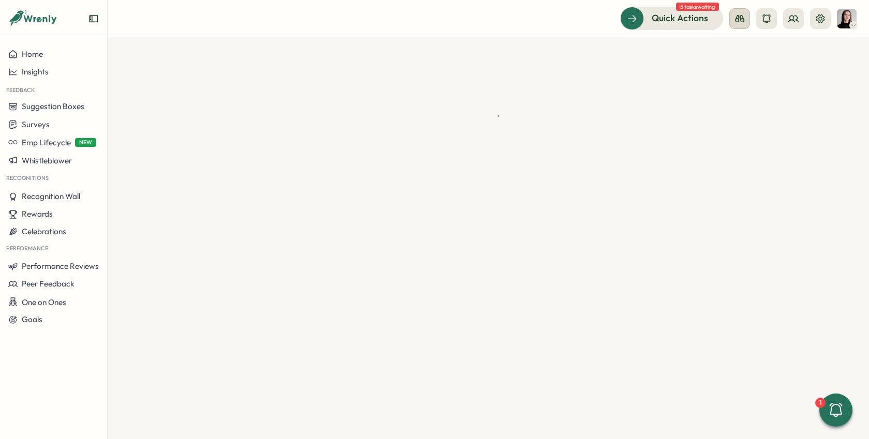
click at [741, 23] on icon at bounding box center [739, 18] width 10 height 10
click at [743, 94] on div "Employee View" at bounding box center [739, 94] width 70 height 11
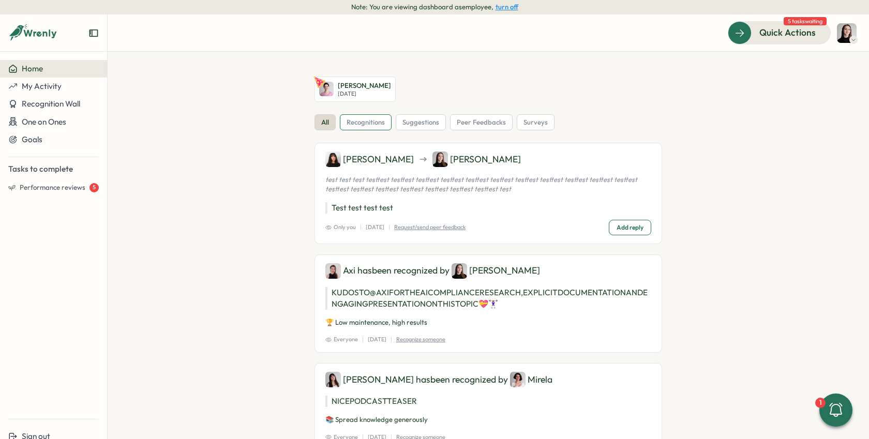
click at [377, 119] on span "recognitions" at bounding box center [366, 122] width 38 height 9
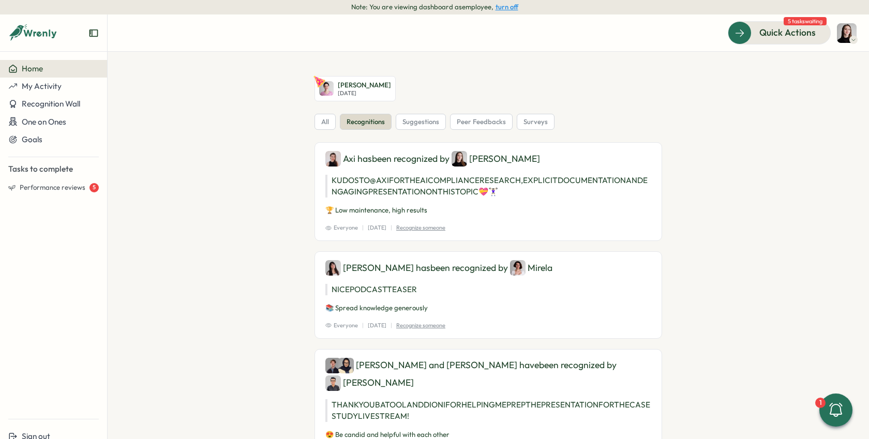
scroll to position [1, 0]
click at [414, 121] on span "suggestions" at bounding box center [420, 121] width 37 height 9
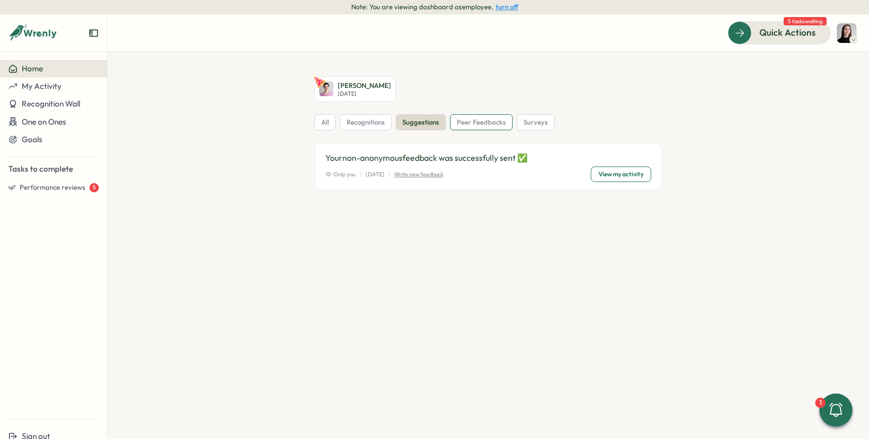
click at [481, 126] on span "peer feedbacks" at bounding box center [481, 122] width 49 height 9
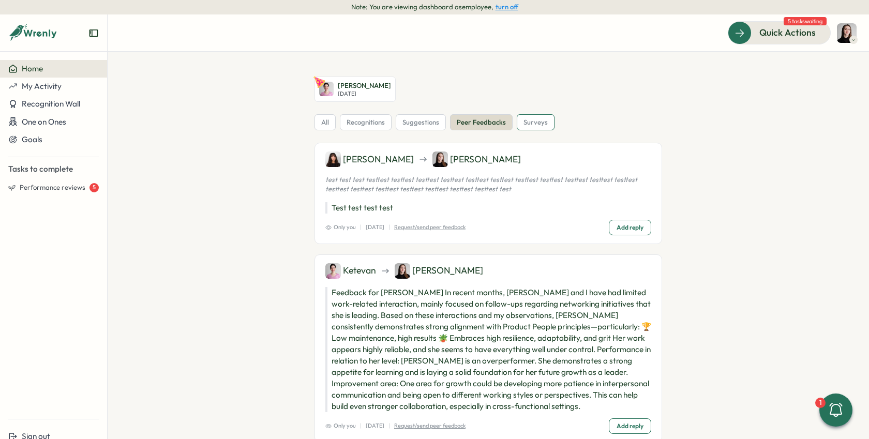
click at [525, 127] on div "surveys" at bounding box center [536, 122] width 38 height 17
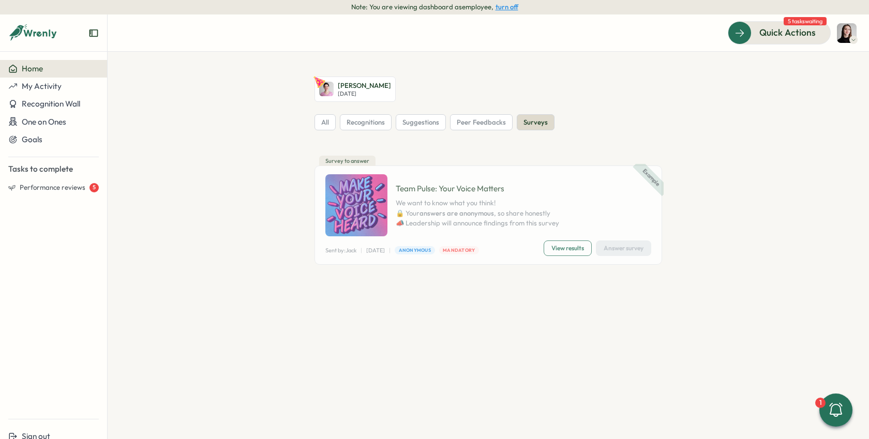
click at [560, 246] on span "View results" at bounding box center [567, 248] width 33 height 14
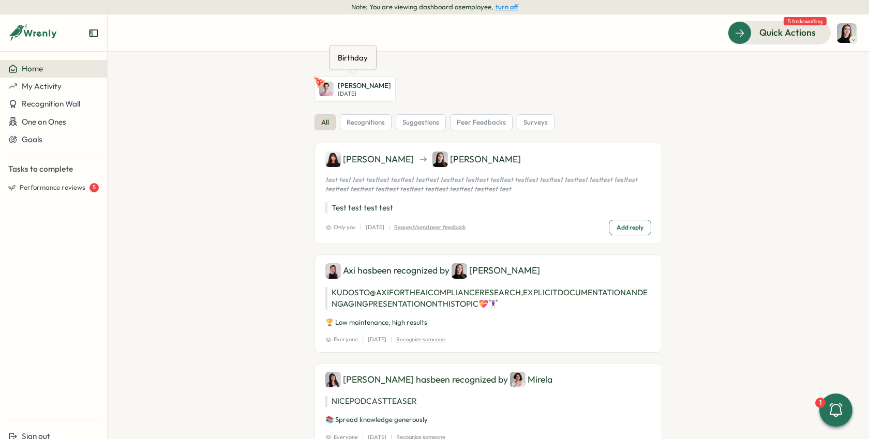
click at [343, 91] on p "[DATE]" at bounding box center [364, 94] width 53 height 7
click at [512, 8] on button "turn off" at bounding box center [507, 7] width 23 height 8
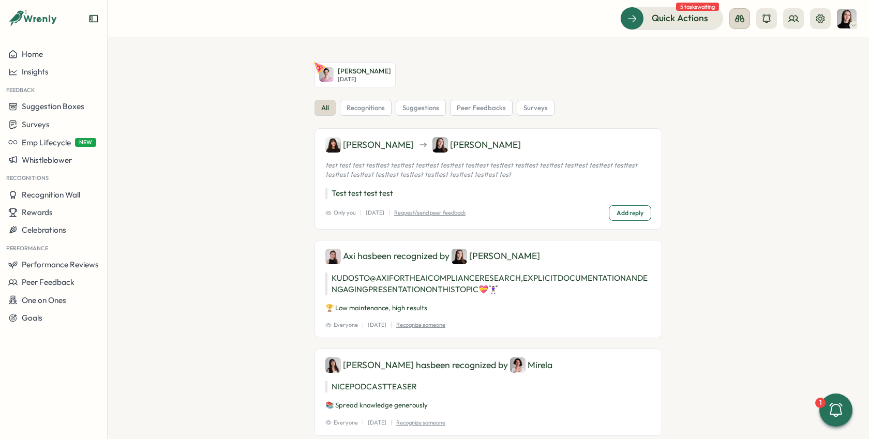
click at [743, 19] on icon at bounding box center [739, 18] width 9 height 7
click at [767, 22] on icon at bounding box center [766, 18] width 10 height 10
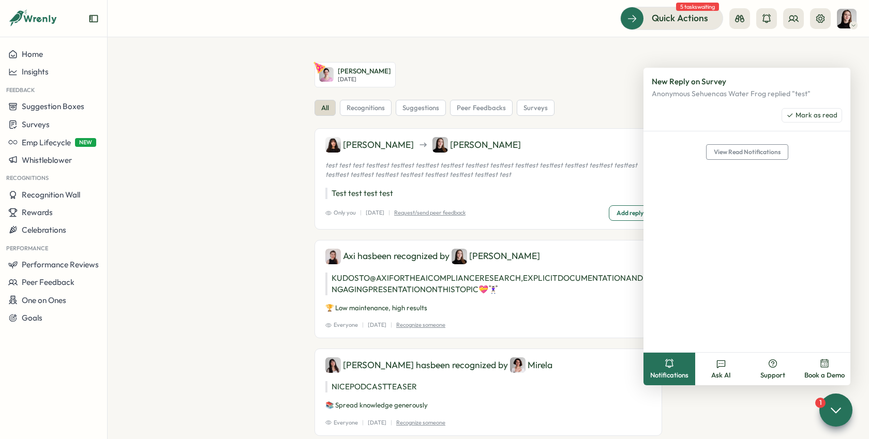
click at [741, 152] on span "View Read Notifications" at bounding box center [747, 152] width 67 height 14
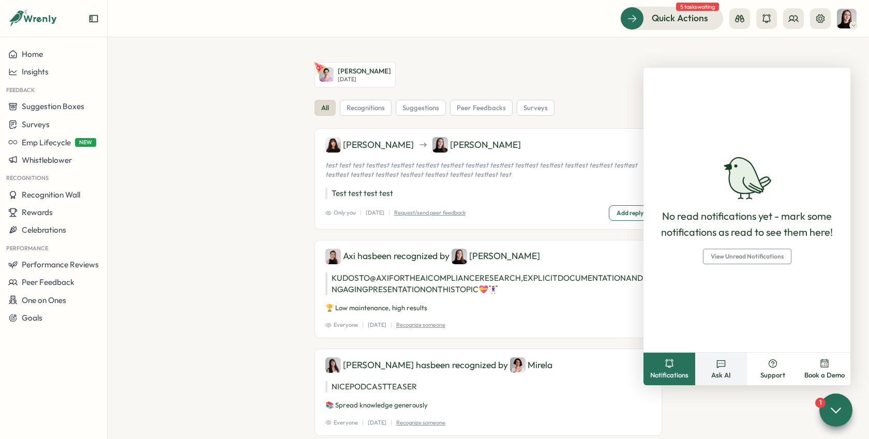
click at [724, 364] on icon at bounding box center [721, 363] width 10 height 10
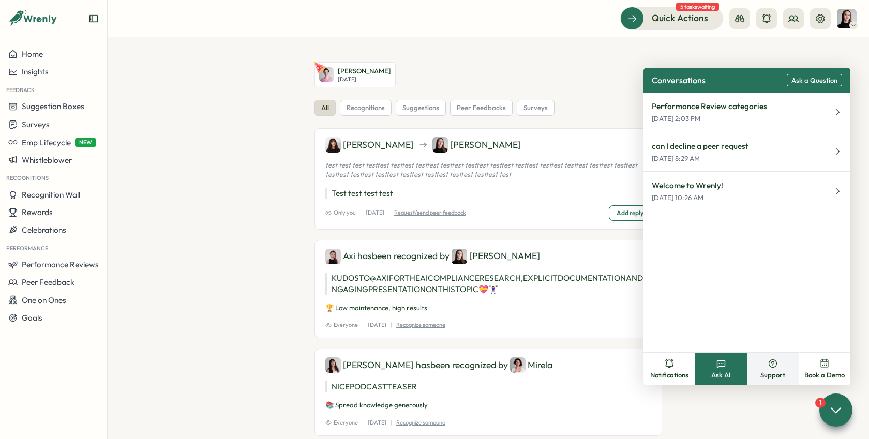
click at [776, 369] on button "Support" at bounding box center [773, 369] width 52 height 33
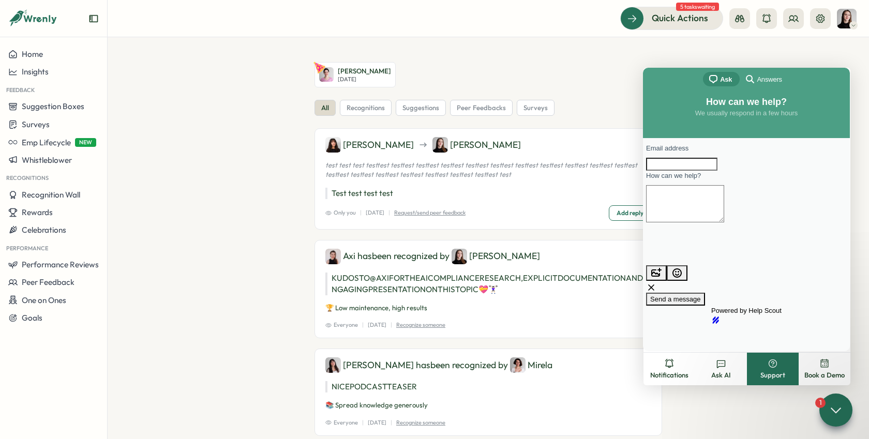
click at [817, 366] on button "Book a Demo" at bounding box center [825, 369] width 52 height 33
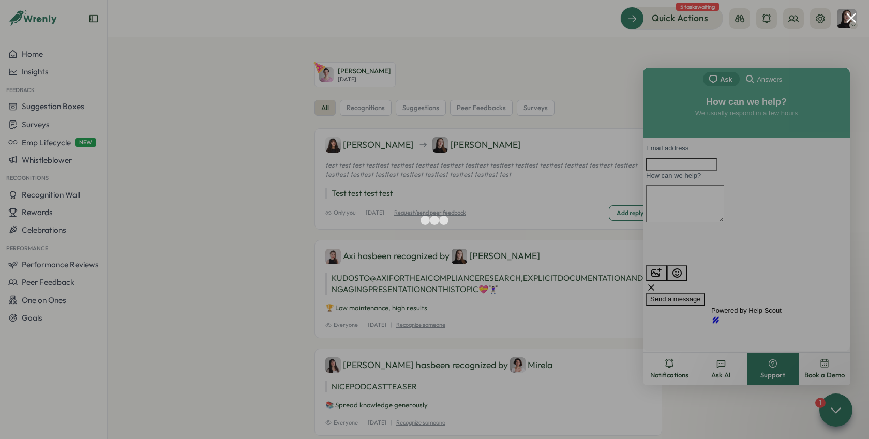
click at [723, 367] on div at bounding box center [434, 219] width 869 height 439
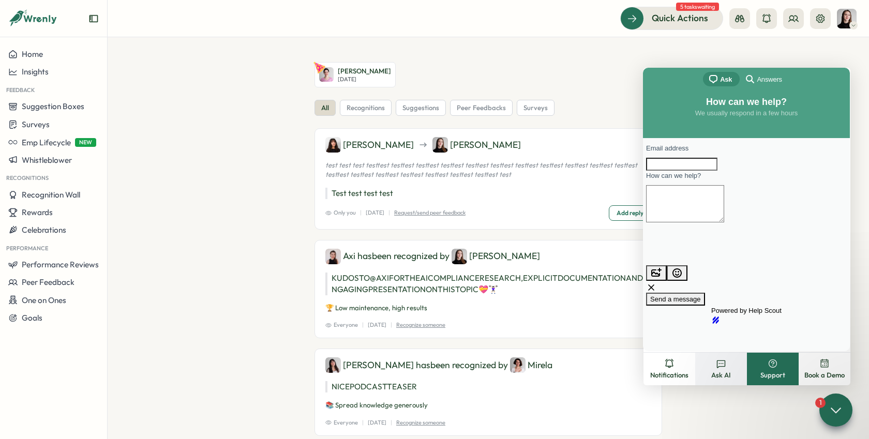
click at [714, 365] on button "Ask AI" at bounding box center [721, 369] width 52 height 33
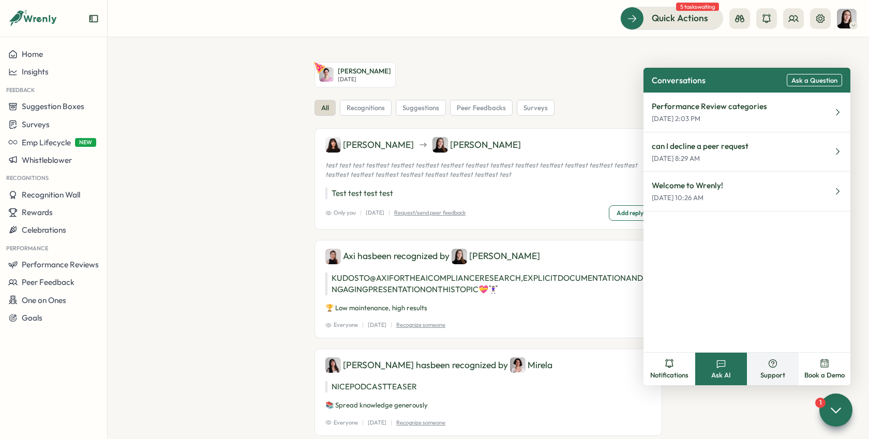
click at [788, 363] on button "Support" at bounding box center [773, 369] width 52 height 33
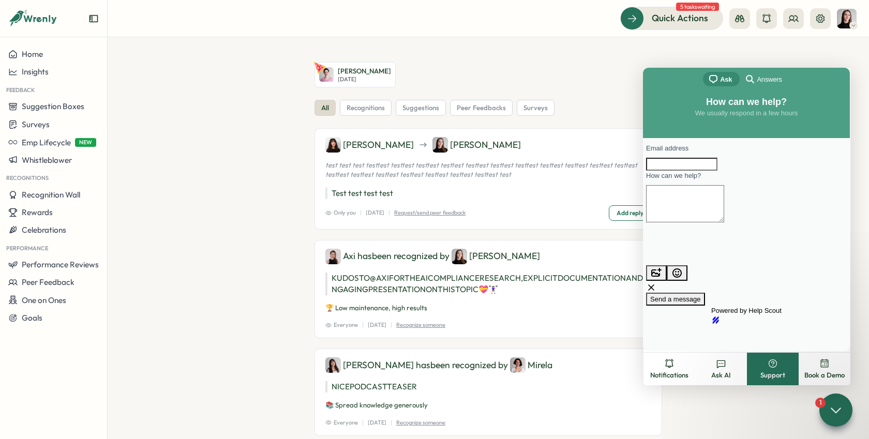
click at [819, 379] on span "Book a Demo" at bounding box center [824, 375] width 40 height 9
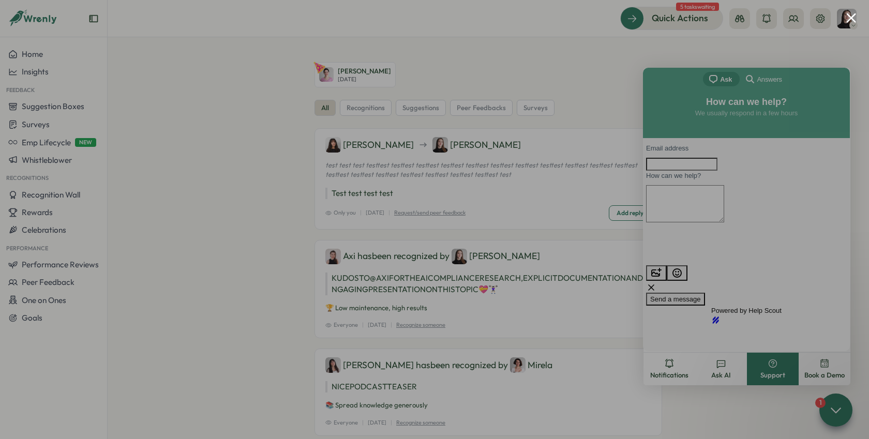
click at [820, 48] on div at bounding box center [434, 219] width 869 height 439
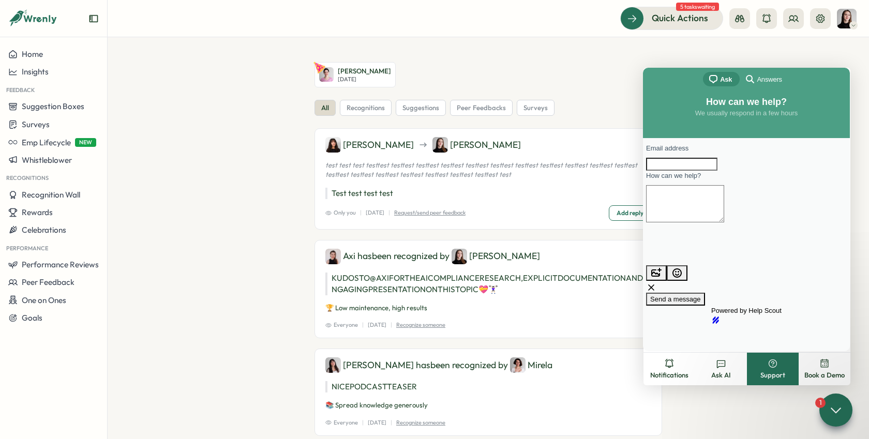
click at [646, 55] on section "Ketevan Dzukaevi Mon, Aug 25 all recognitions suggestions peer feedbacks survey…" at bounding box center [488, 238] width 761 height 402
click at [847, 400] on div at bounding box center [835, 410] width 35 height 35
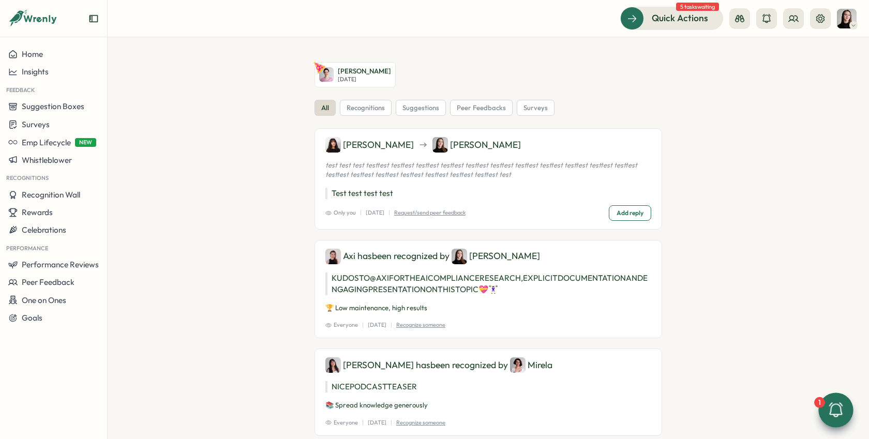
click at [781, 21] on div at bounding box center [779, 18] width 101 height 21
click at [790, 22] on icon at bounding box center [793, 18] width 10 height 10
click at [781, 52] on div "Org Members" at bounding box center [793, 51] width 65 height 11
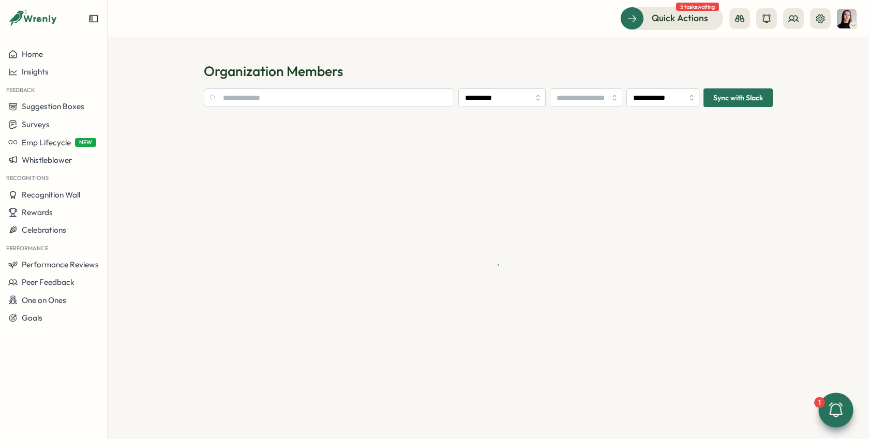
type input "**********"
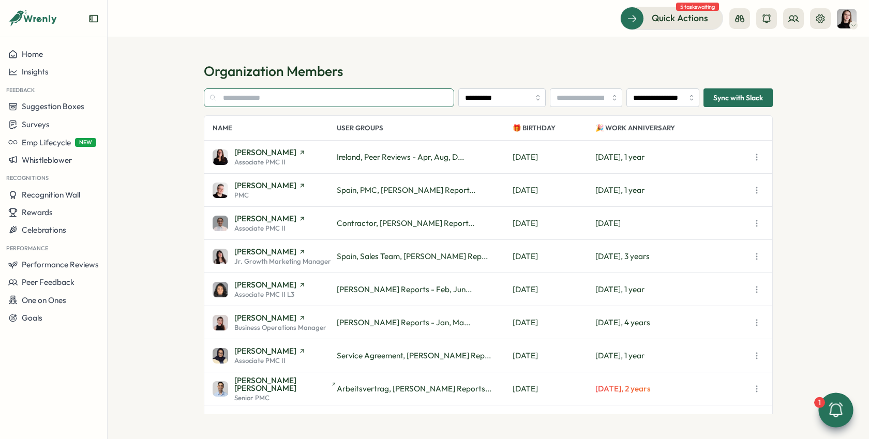
click at [320, 94] on input "text" at bounding box center [329, 97] width 250 height 19
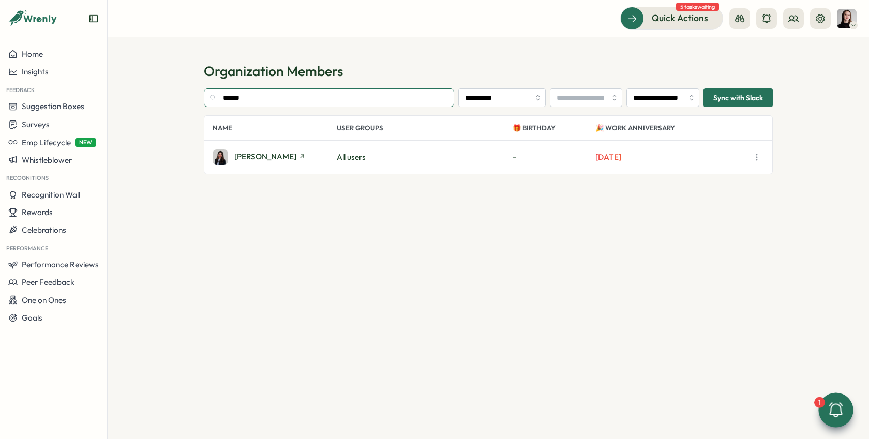
click at [290, 97] on input "******" at bounding box center [329, 97] width 250 height 19
type input "******"
click at [286, 162] on div "[PERSON_NAME]" at bounding box center [275, 157] width 124 height 16
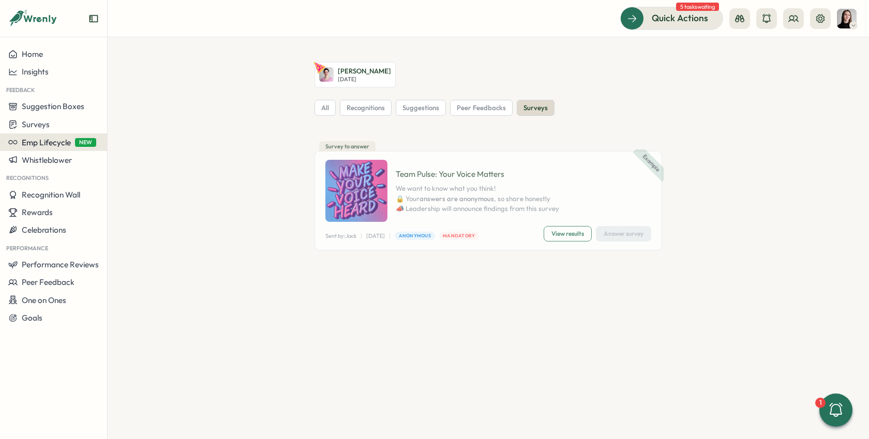
click at [53, 144] on span "Emp Lifecycle" at bounding box center [46, 143] width 49 height 10
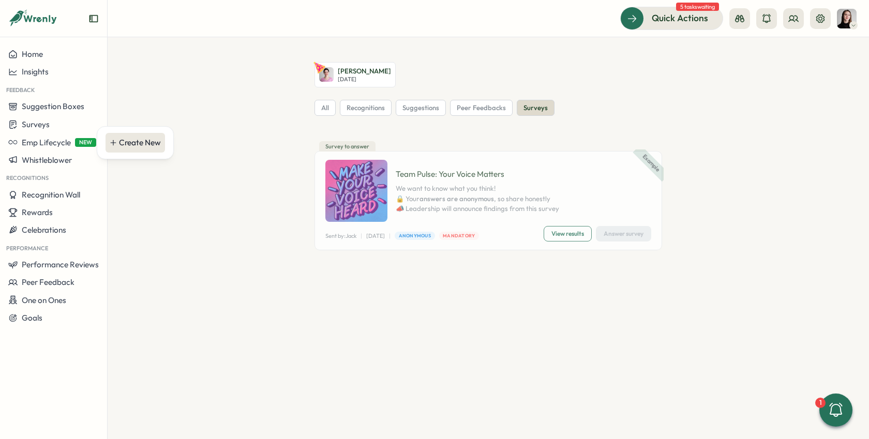
click at [116, 141] on icon at bounding box center [113, 142] width 7 height 7
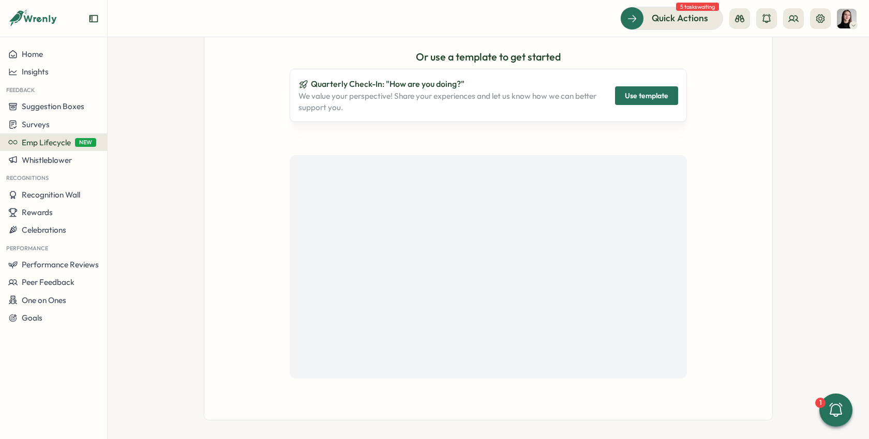
scroll to position [218, 0]
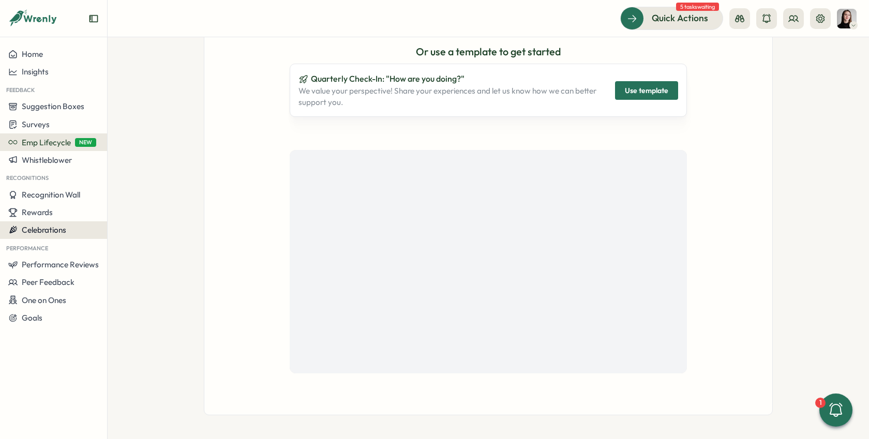
click at [60, 231] on span "Celebrations" at bounding box center [44, 230] width 44 height 10
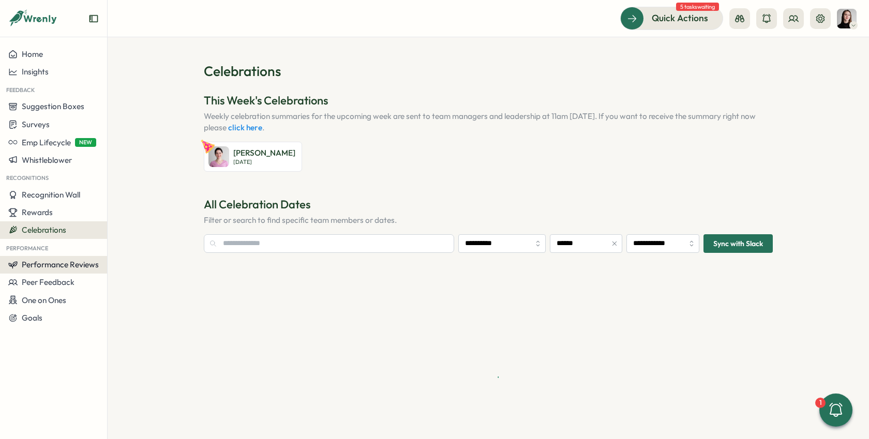
type input "**********"
click at [66, 260] on span "Performance Reviews" at bounding box center [60, 265] width 77 height 10
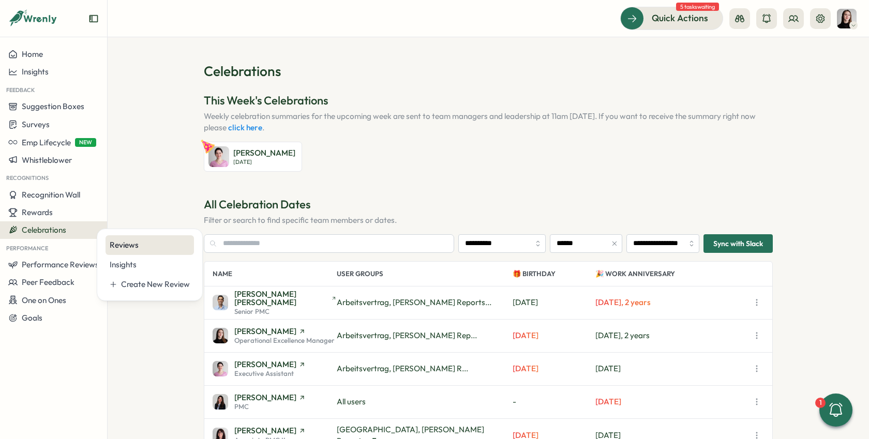
click at [137, 253] on div "Reviews" at bounding box center [150, 245] width 88 height 20
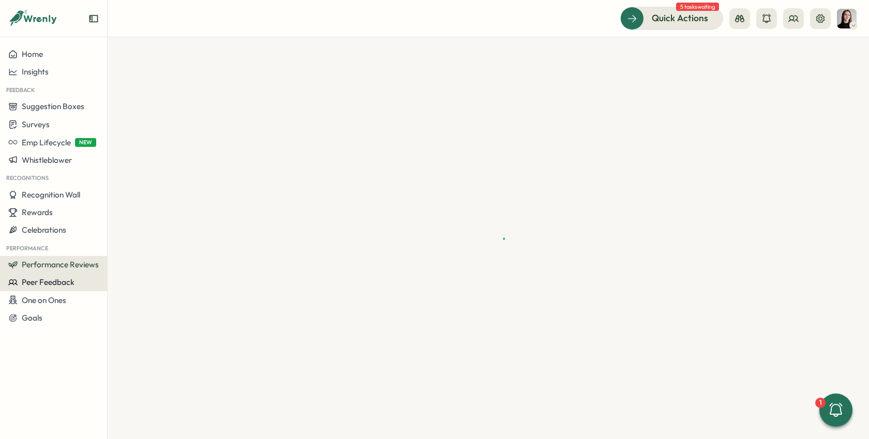
click at [49, 283] on span "Peer Feedback" at bounding box center [48, 282] width 53 height 10
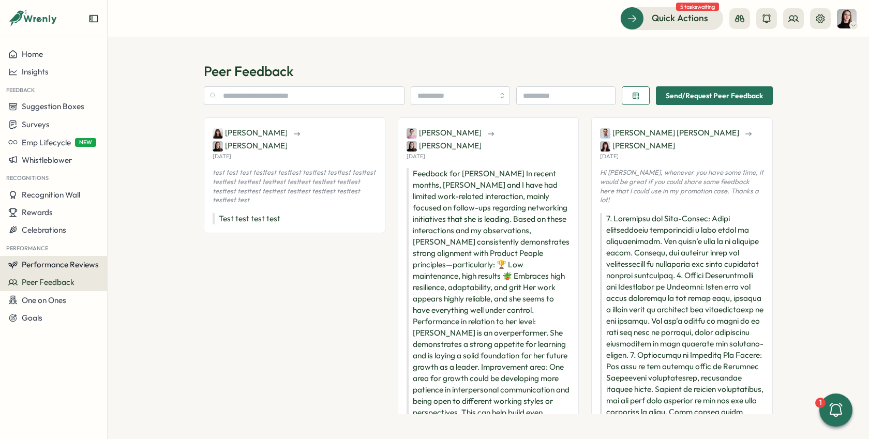
click at [49, 270] on button "Performance Reviews" at bounding box center [53, 265] width 107 height 18
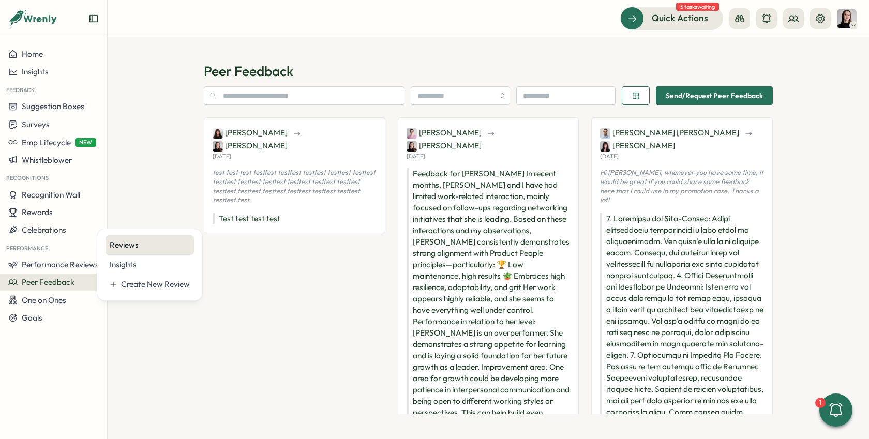
click at [111, 247] on div "Reviews" at bounding box center [150, 244] width 80 height 11
